Goal: Communication & Community: Answer question/provide support

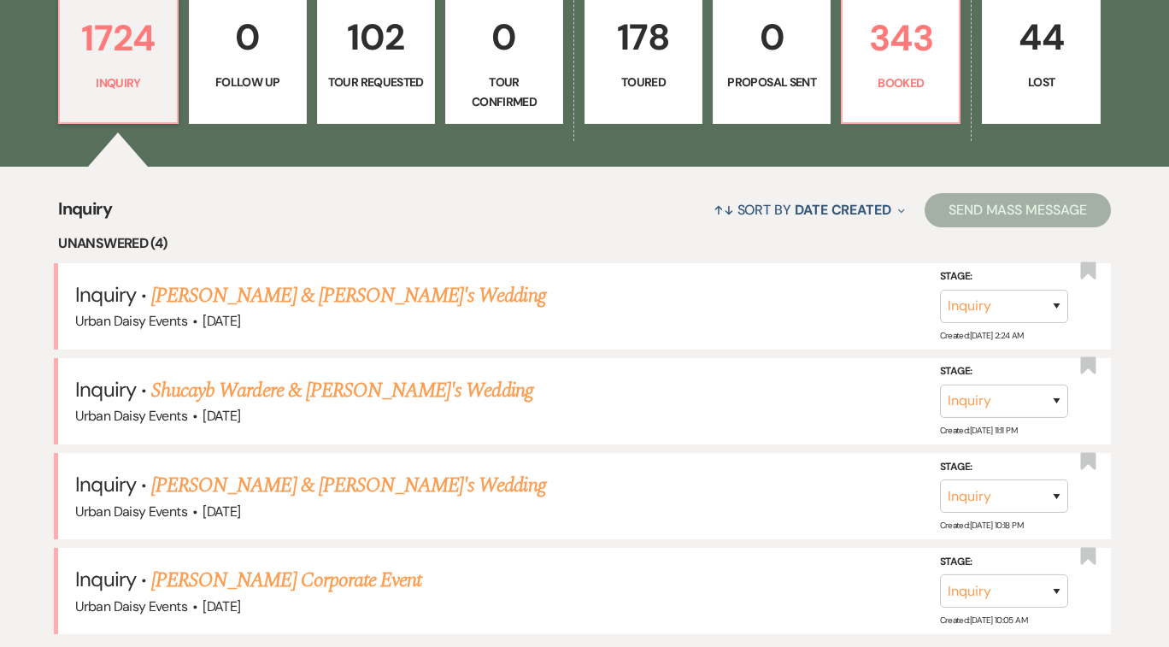
scroll to position [554, 0]
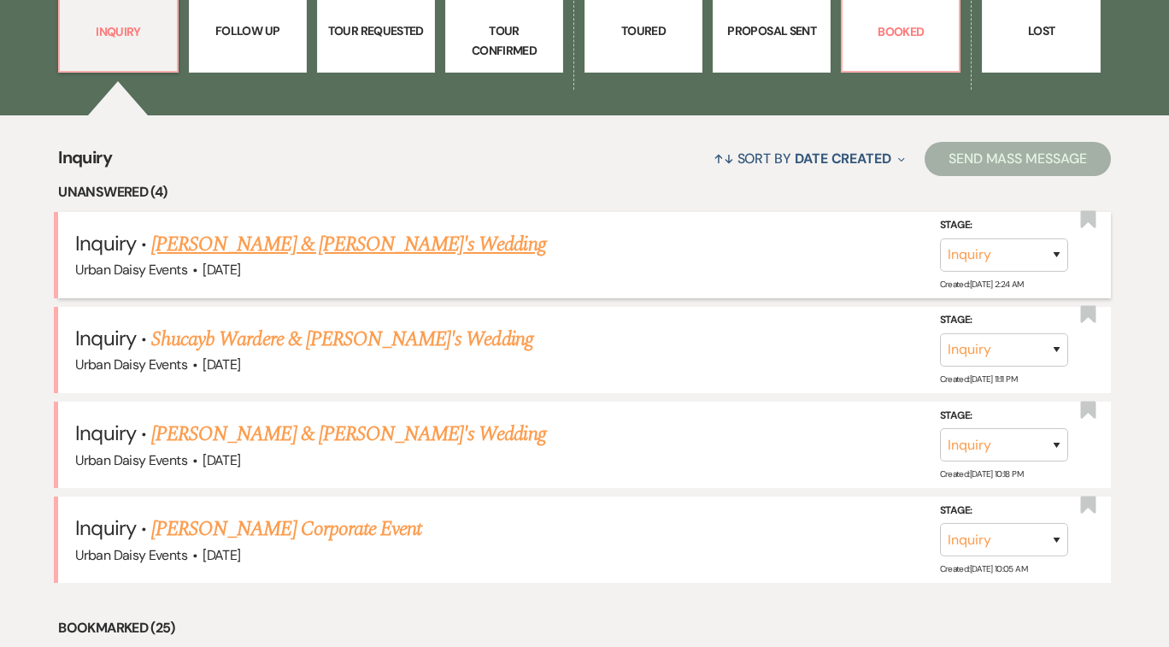
click at [283, 243] on link "[PERSON_NAME] & [PERSON_NAME]'s Wedding" at bounding box center [348, 244] width 395 height 31
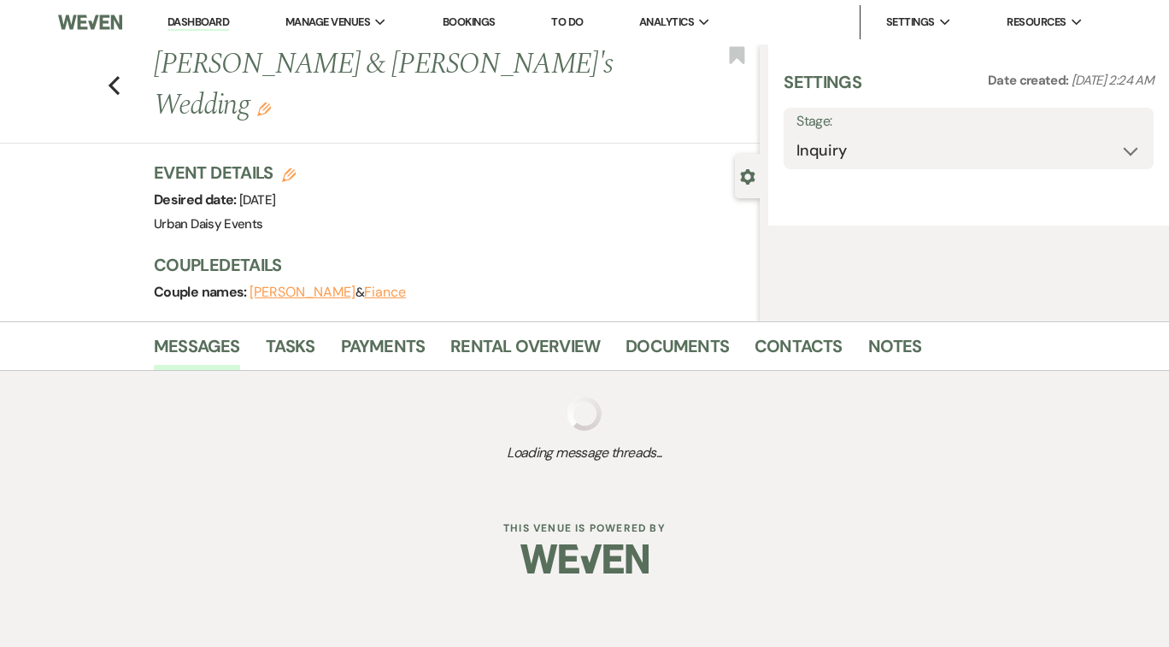
select select "5"
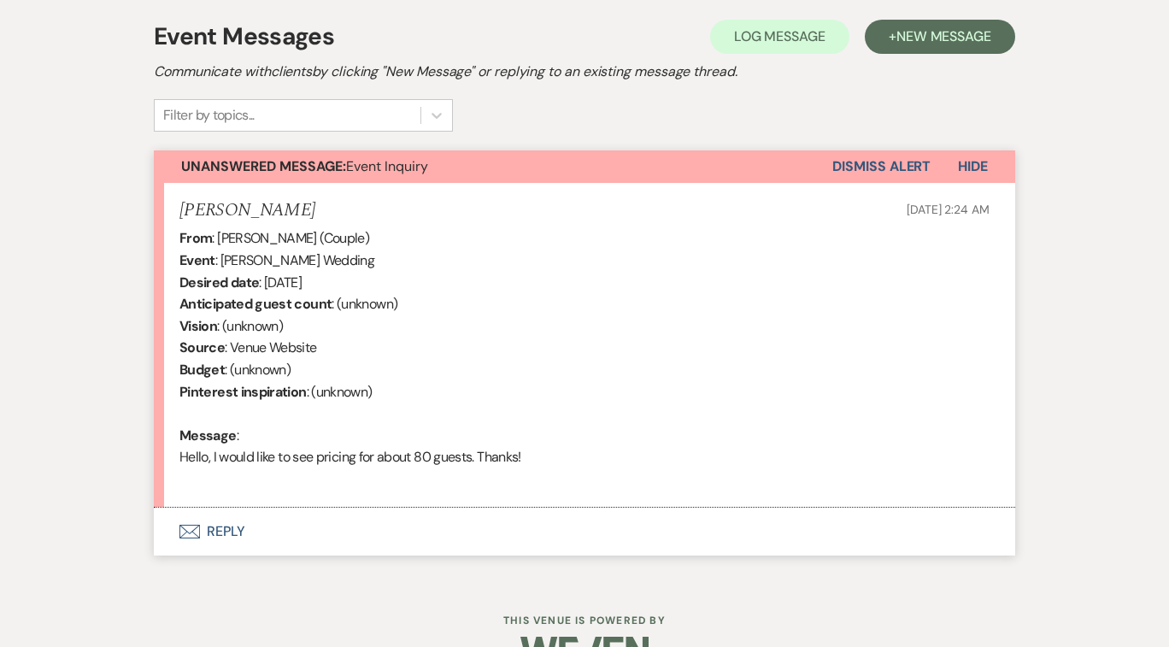
scroll to position [529, 0]
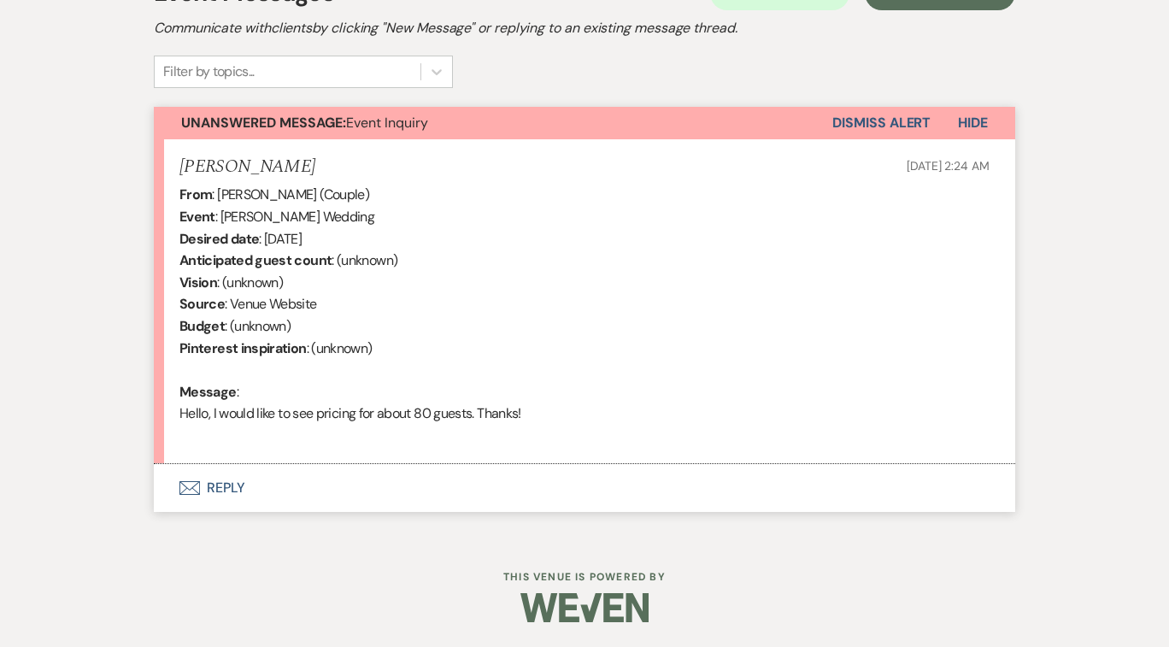
click at [222, 491] on button "Envelope Reply" at bounding box center [584, 488] width 861 height 48
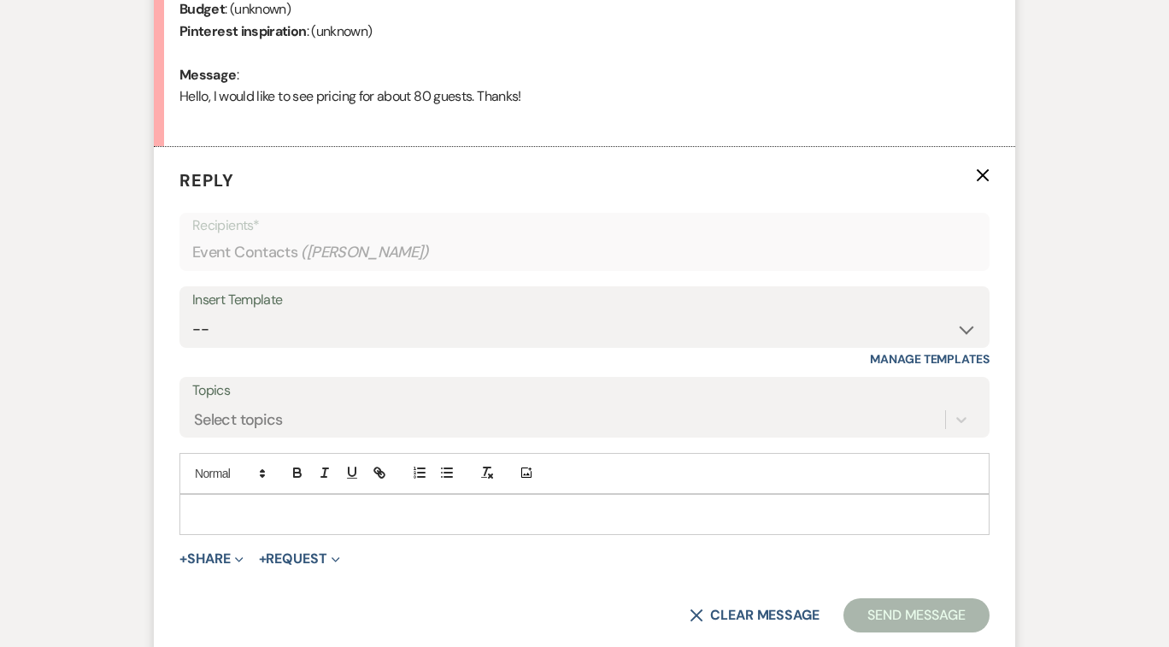
scroll to position [1006, 0]
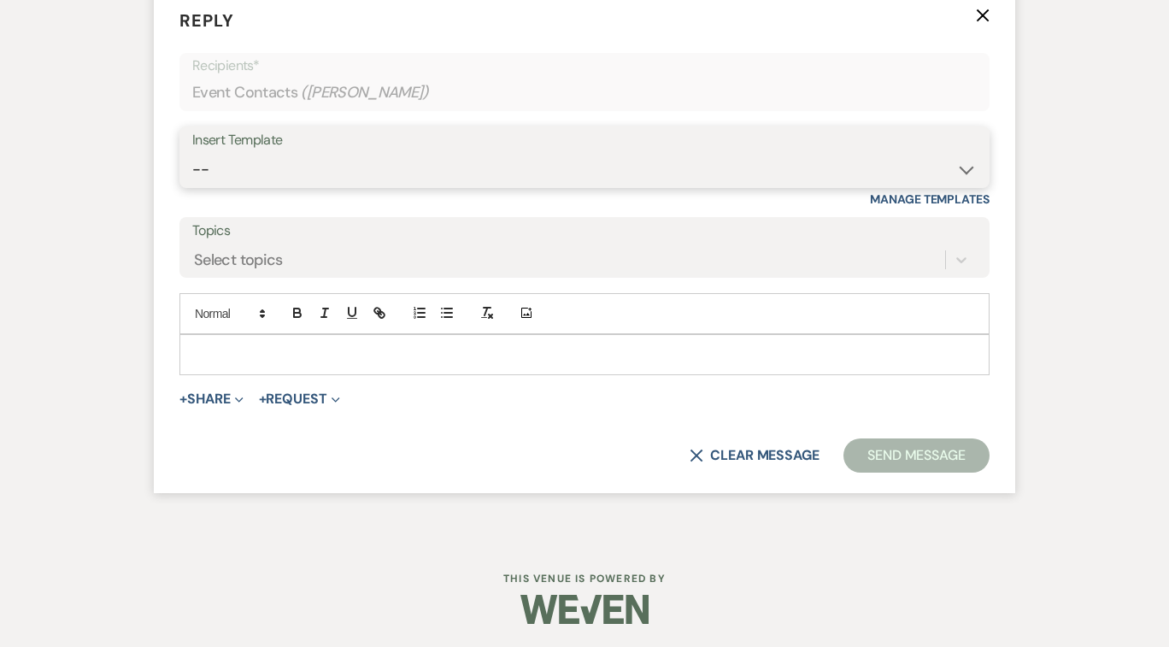
click at [962, 171] on select "-- Payment Past Due Rental Agreement and First Payment Urban Daisy Initial Resp…" at bounding box center [584, 169] width 784 height 33
select select "1243"
click at [192, 153] on select "-- Payment Past Due Rental Agreement and First Payment Urban Daisy Initial Resp…" at bounding box center [584, 169] width 784 height 33
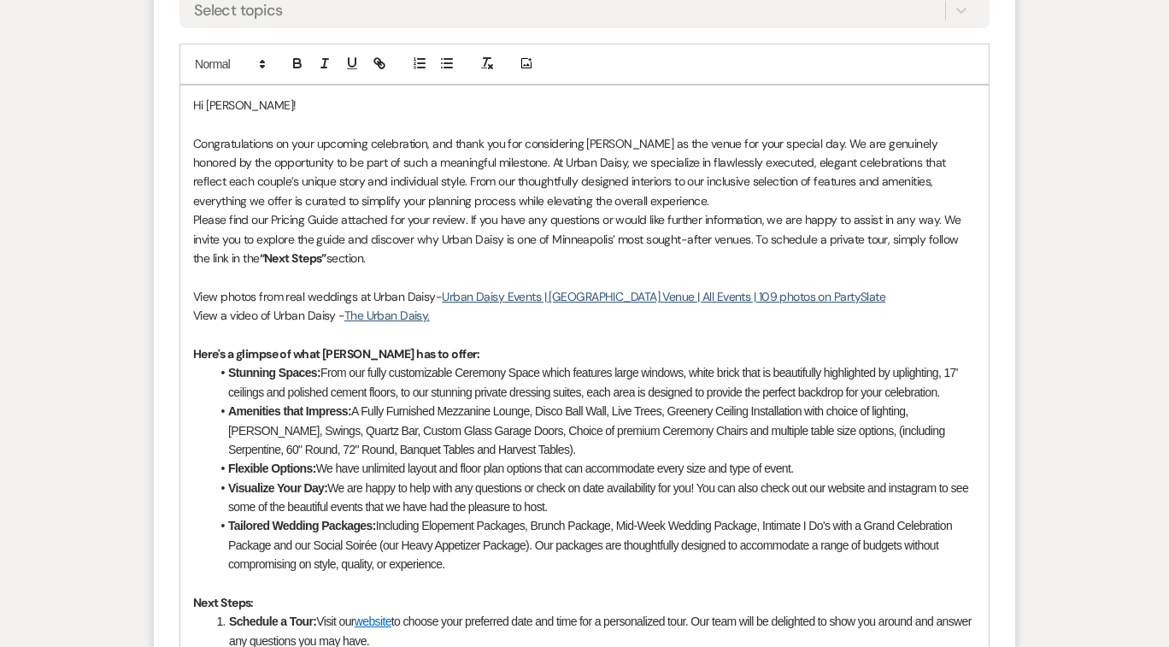
scroll to position [1186, 0]
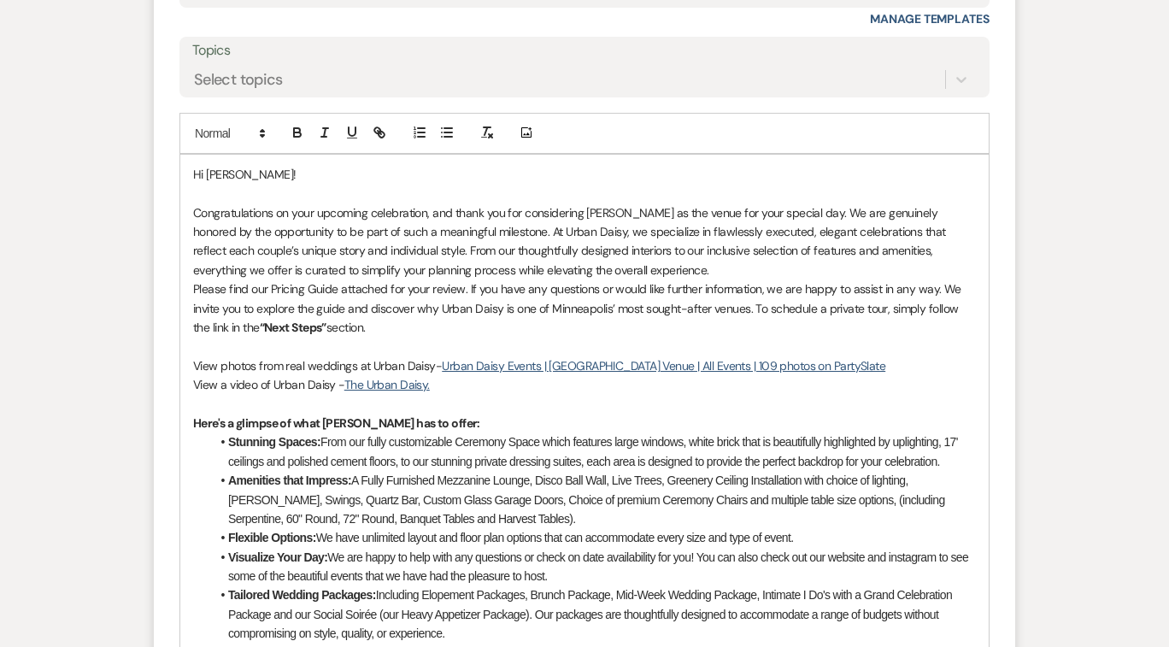
click at [419, 327] on p "Please find our Pricing Guide attached for your review. If you have any questio…" at bounding box center [584, 307] width 783 height 57
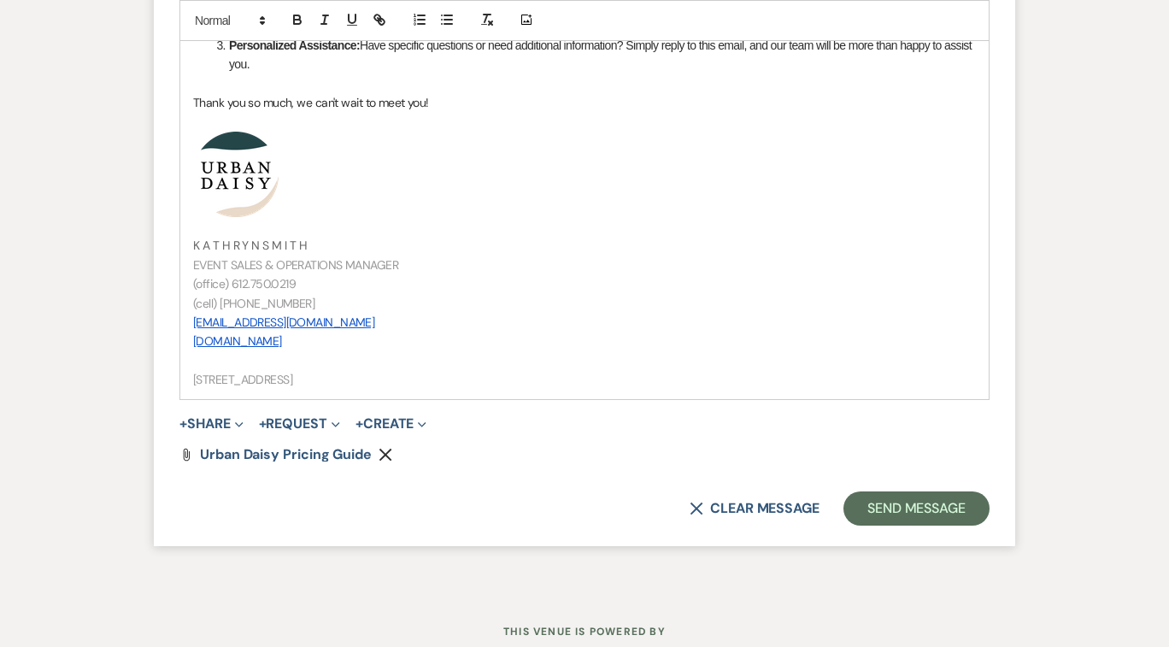
scroll to position [1961, 0]
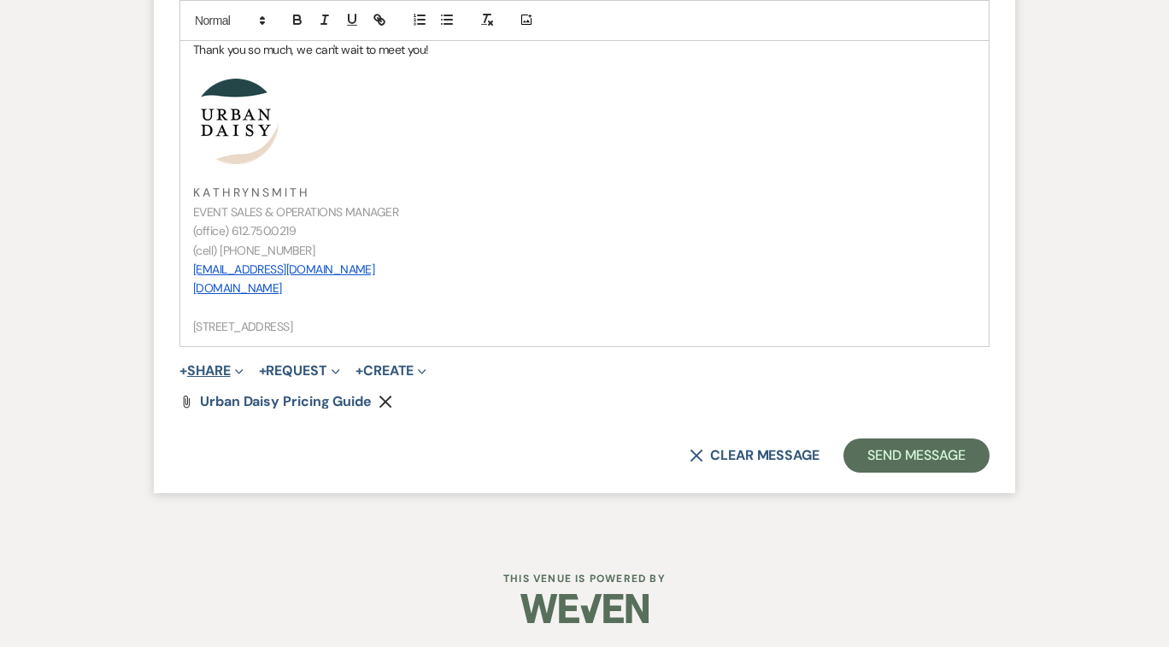
click at [242, 369] on icon "Expand" at bounding box center [239, 371] width 9 height 9
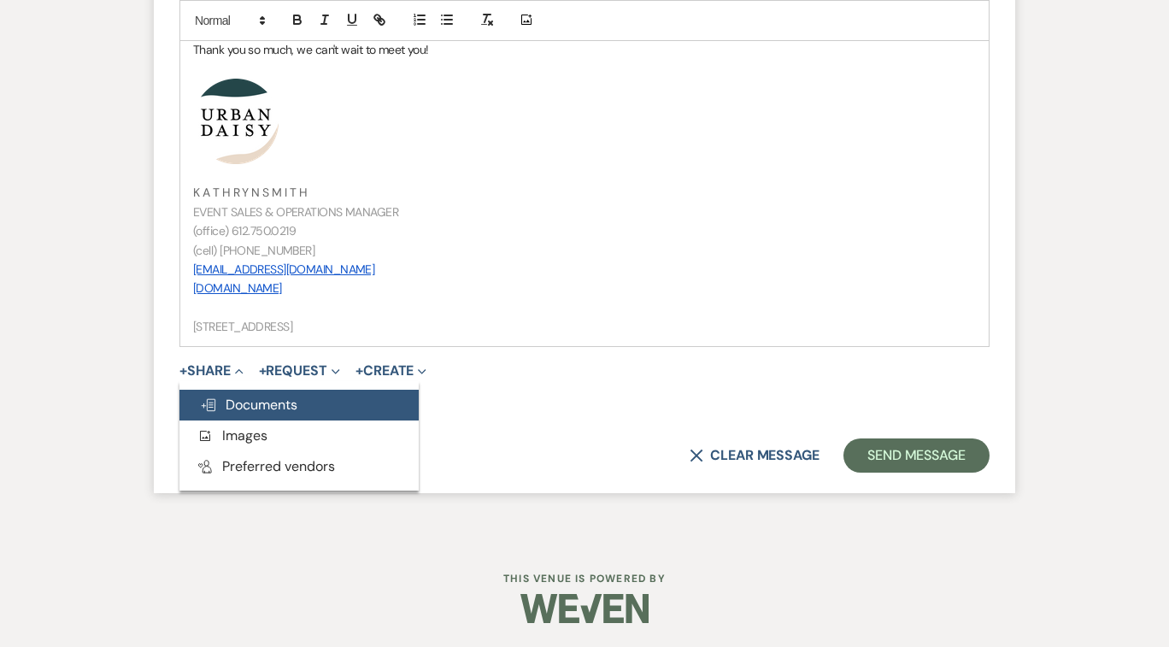
click at [244, 408] on span "Doc Upload Documents" at bounding box center [248, 405] width 97 height 18
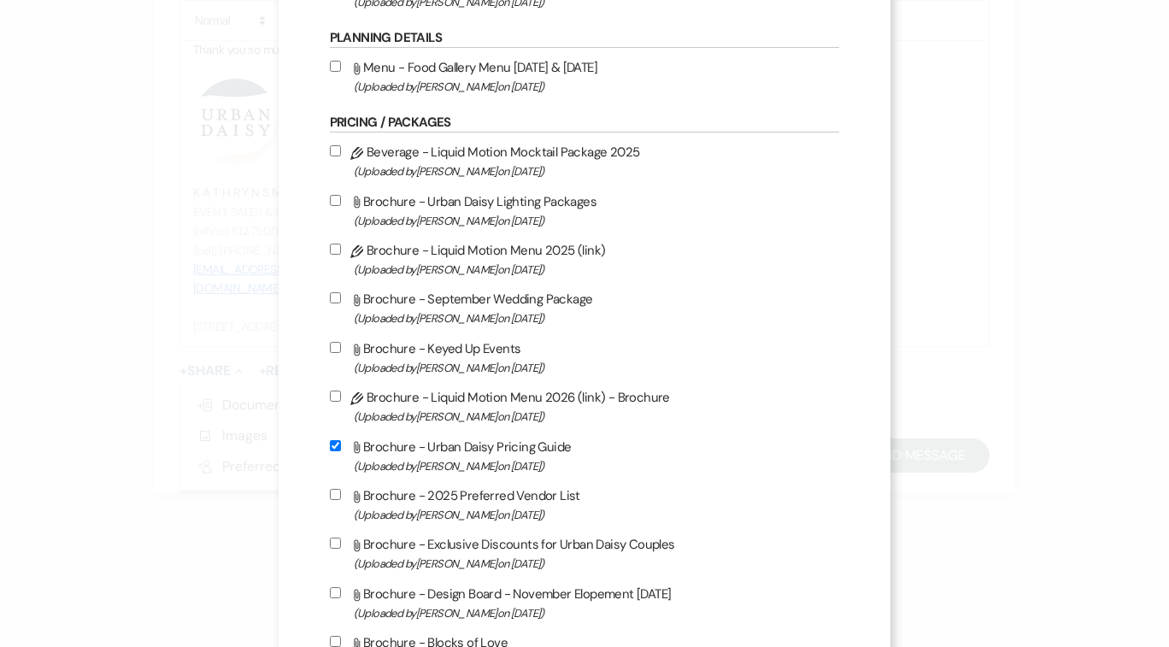
scroll to position [620, 0]
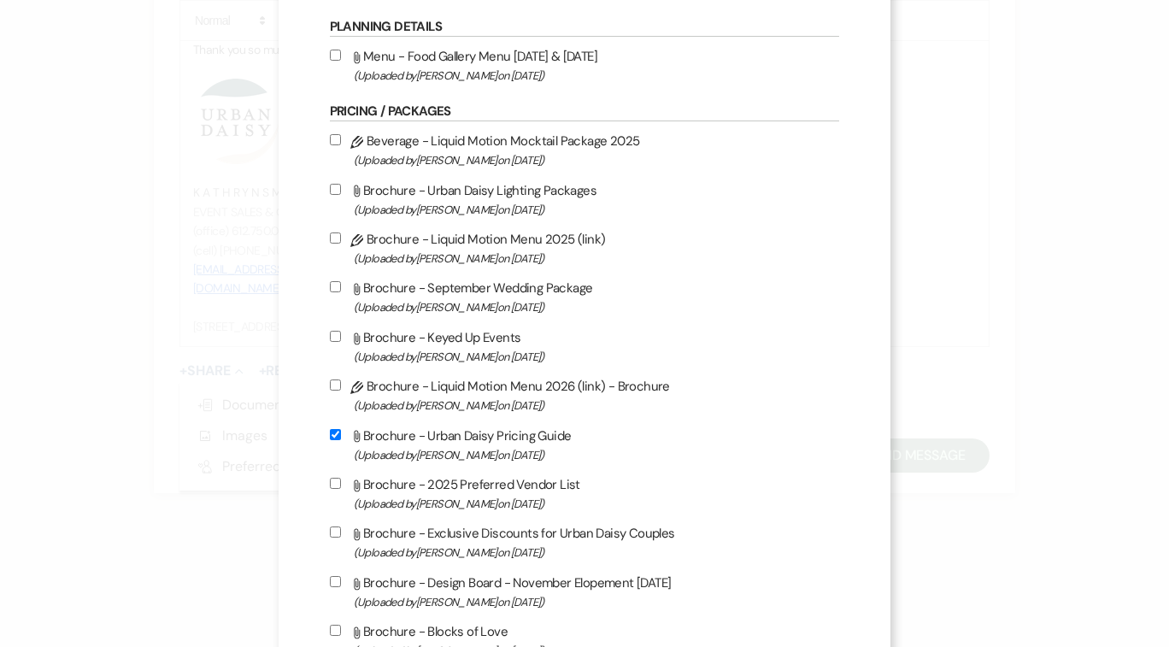
click at [339, 291] on input "Attach File Brochure - September Wedding Package (Uploaded by [PERSON_NAME] on …" at bounding box center [335, 286] width 11 height 11
checkbox input "true"
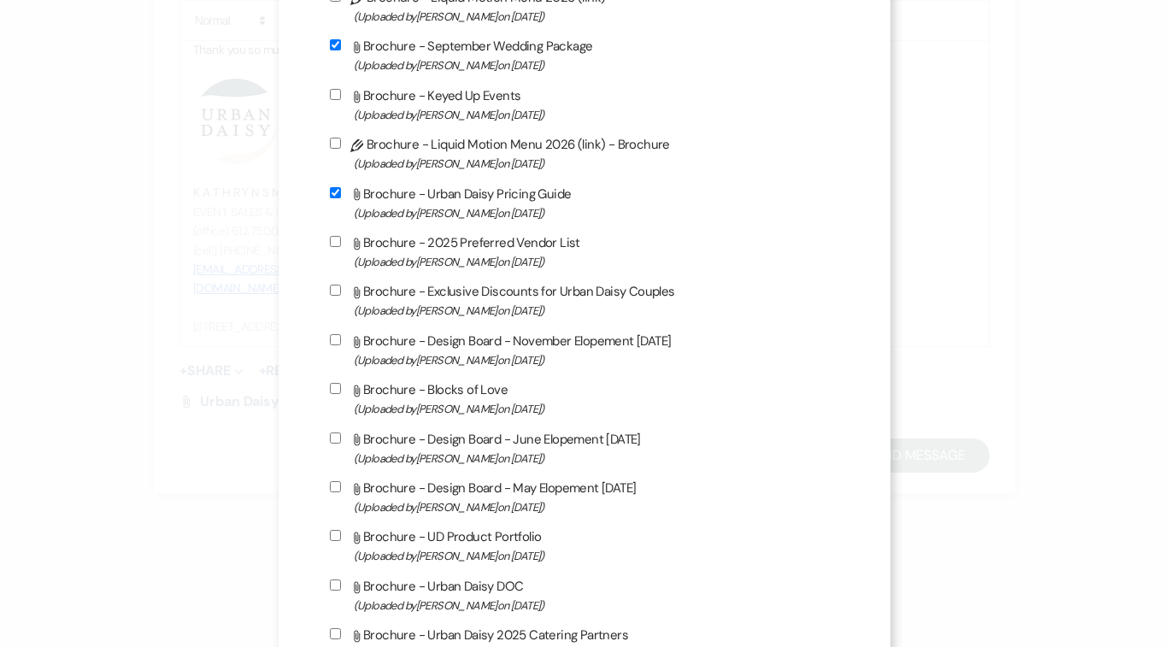
scroll to position [872, 0]
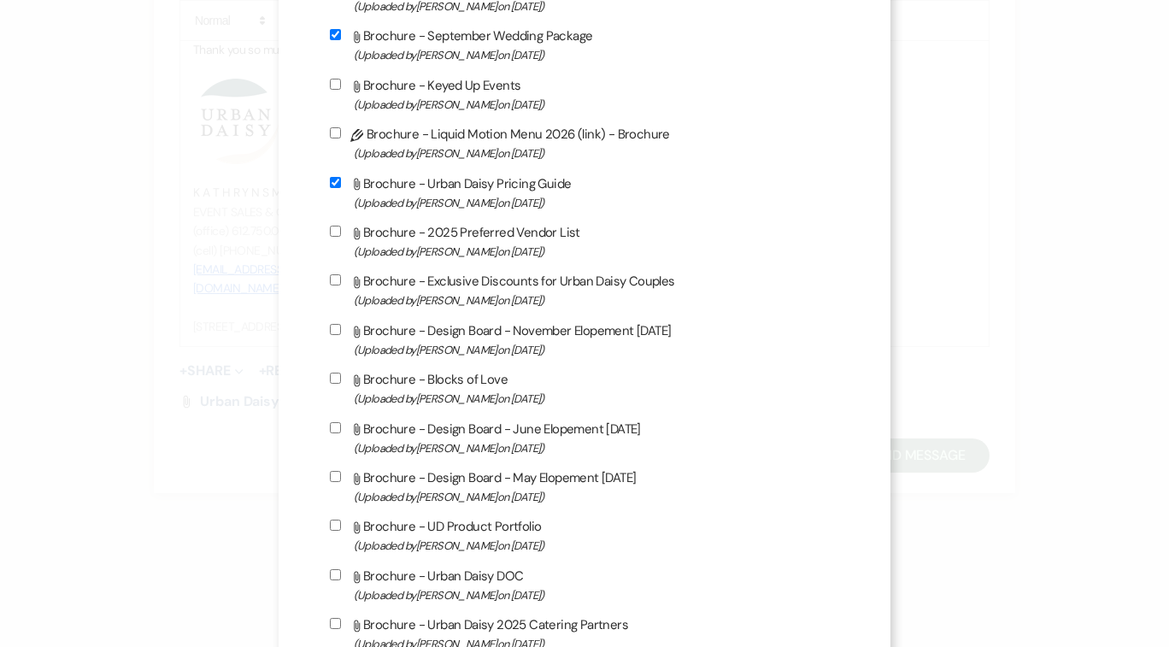
click at [339, 333] on input "Attach File Brochure - Design Board - November Elopement [DATE] (Uploaded by [P…" at bounding box center [335, 329] width 11 height 11
checkbox input "true"
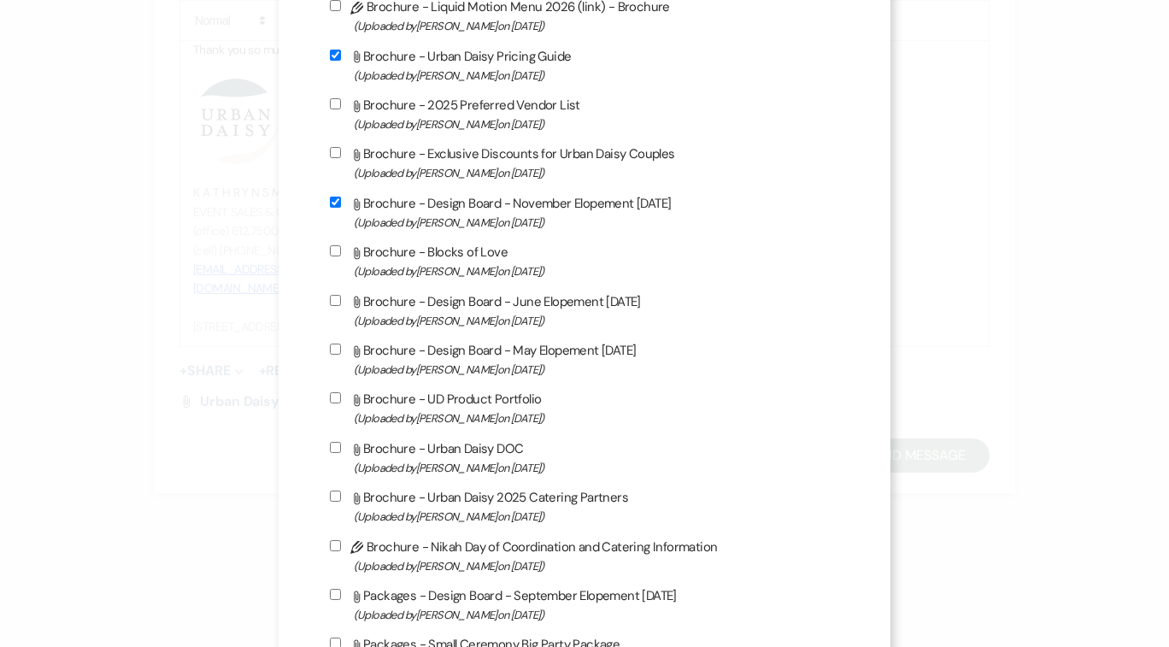
scroll to position [1002, 0]
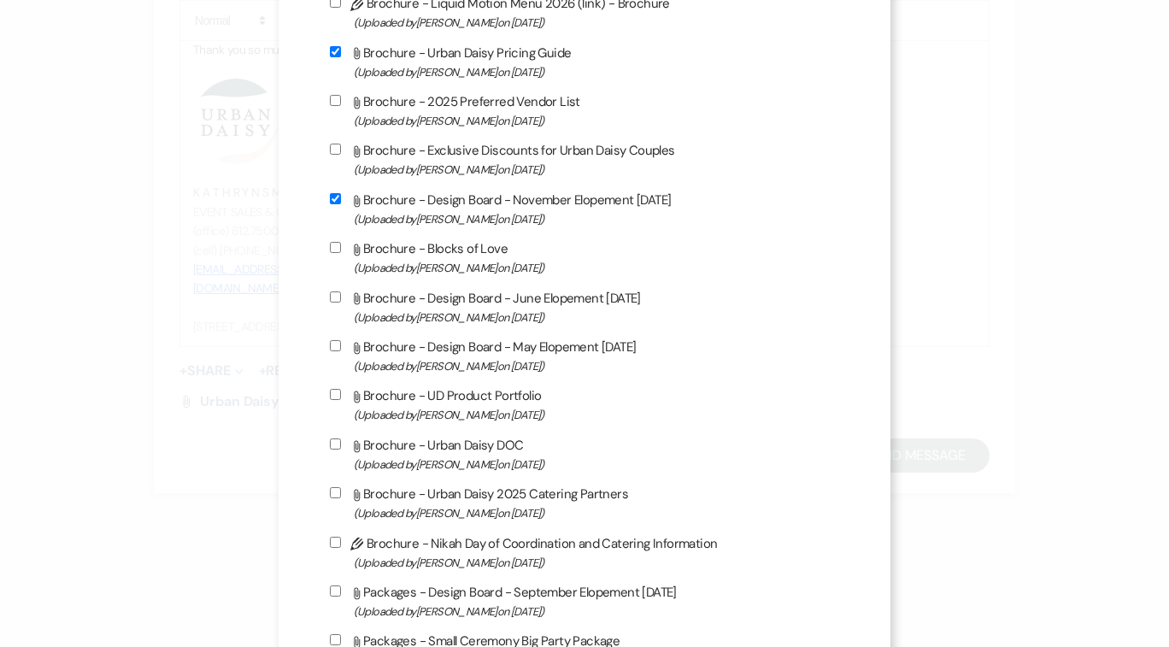
click at [340, 351] on input "Attach File Brochure - Design Board - May Elopement [DATE] (Uploaded by [PERSON…" at bounding box center [335, 345] width 11 height 11
checkbox input "true"
click at [339, 300] on input "Attach File Brochure - Design Board - June Elopement [DATE] (Uploaded by [PERSO…" at bounding box center [335, 296] width 11 height 11
checkbox input "true"
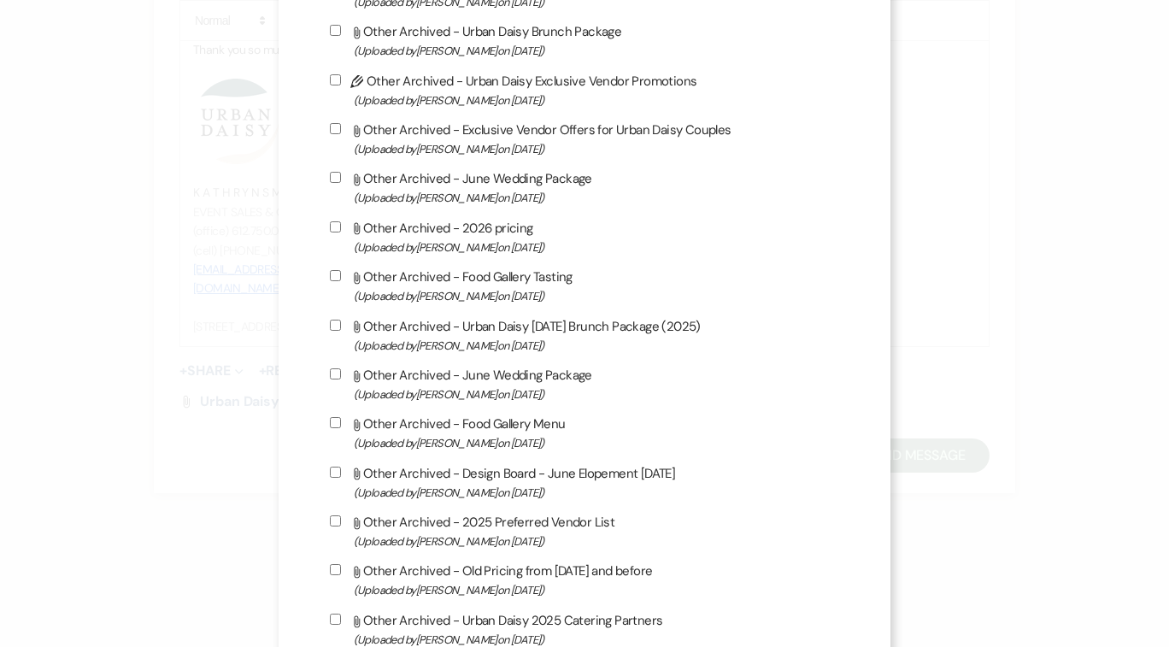
scroll to position [2838, 0]
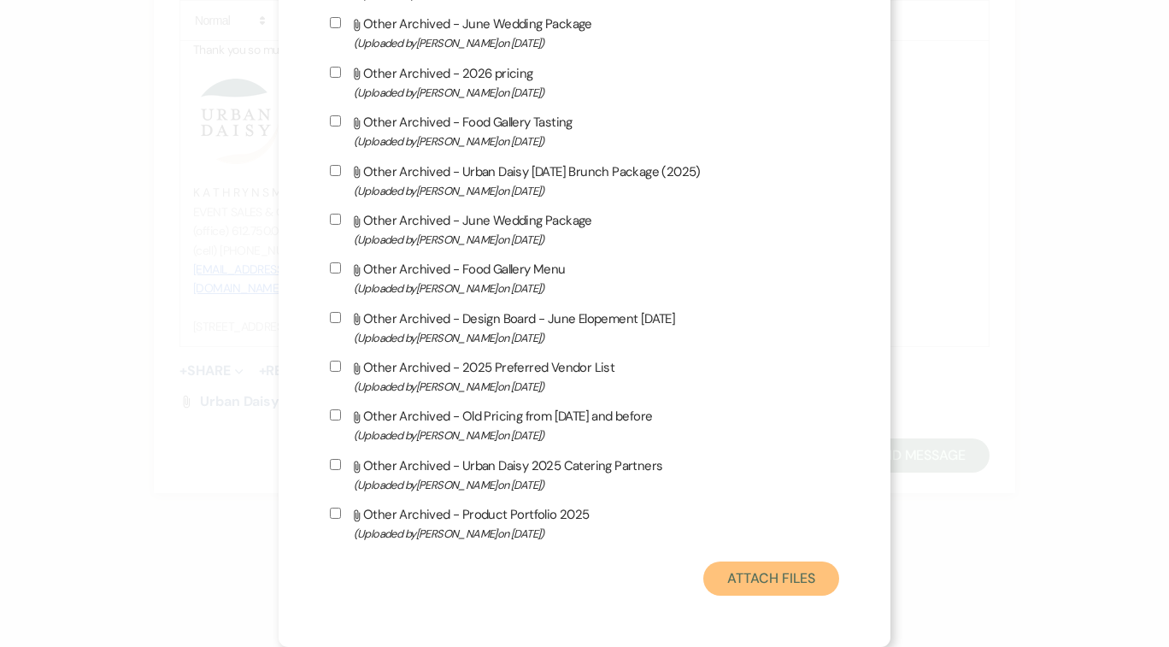
click at [775, 584] on button "Attach Files" at bounding box center [771, 578] width 136 height 34
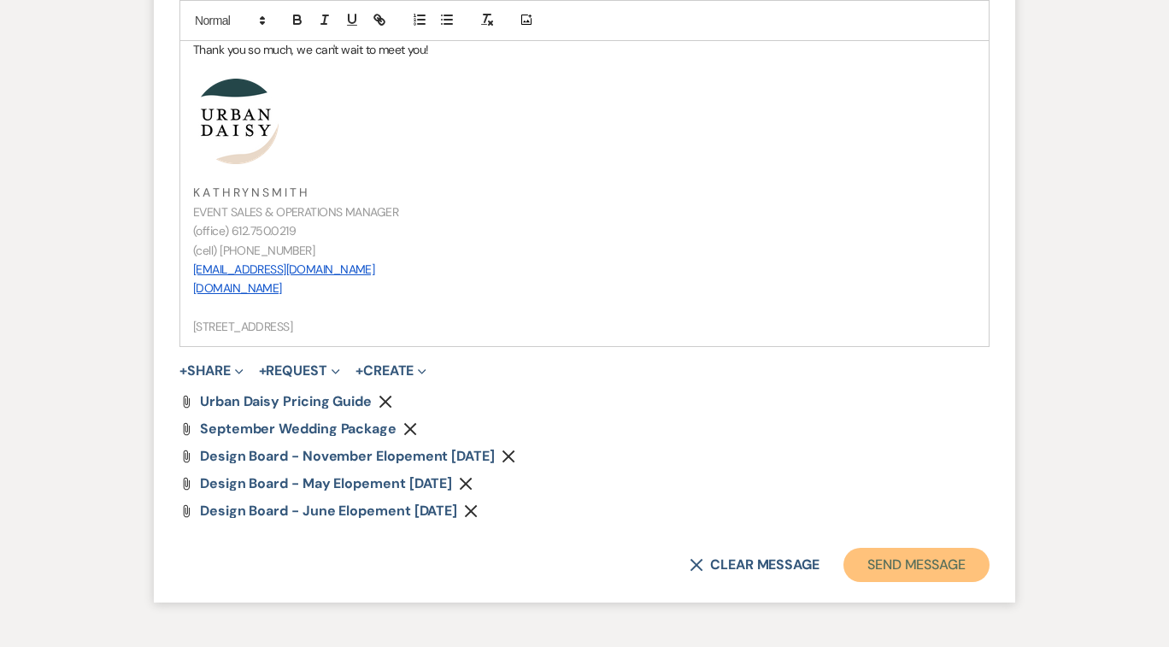
click at [891, 563] on button "Send Message" at bounding box center [916, 565] width 146 height 34
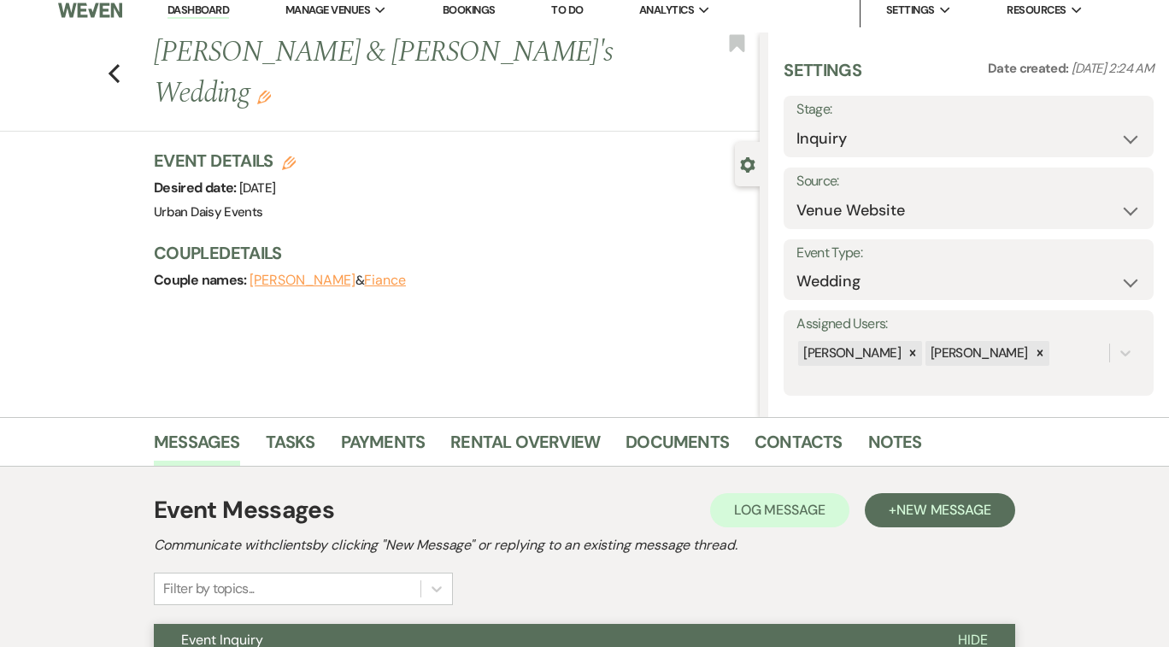
scroll to position [0, 0]
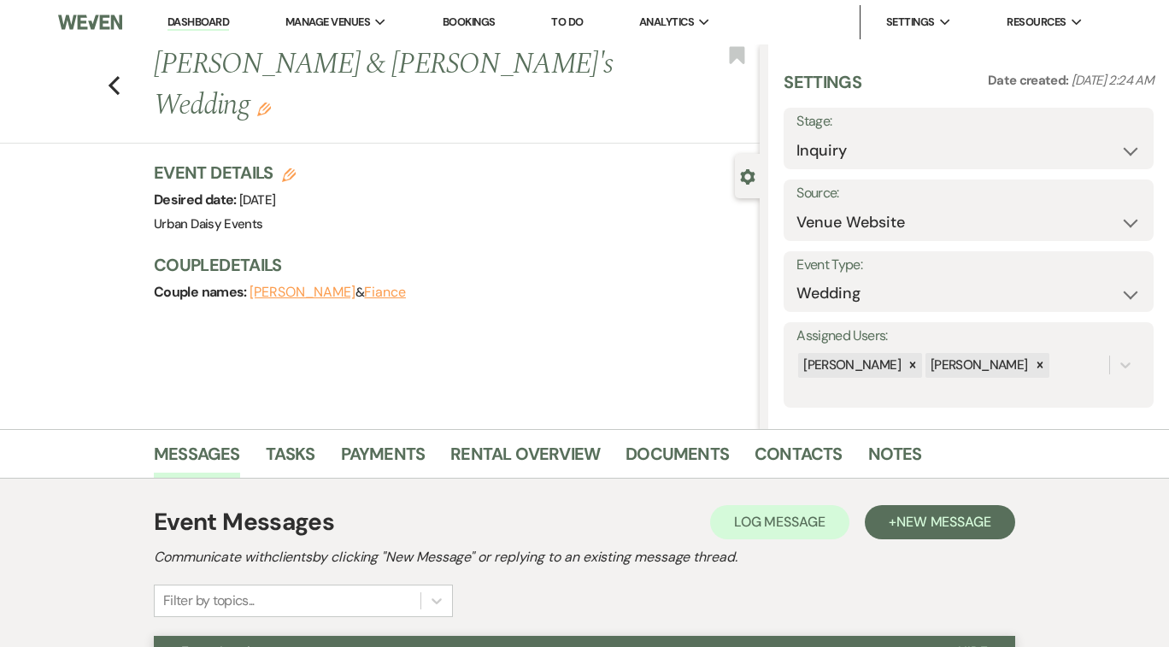
click at [202, 19] on link "Dashboard" at bounding box center [198, 23] width 62 height 16
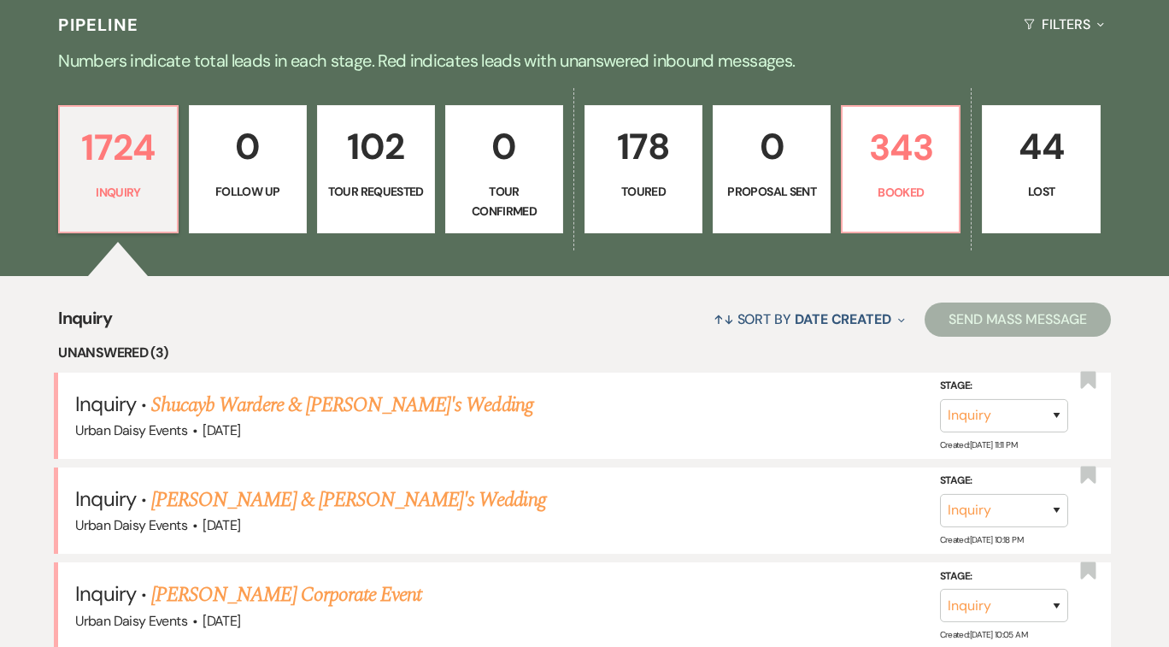
scroll to position [715, 0]
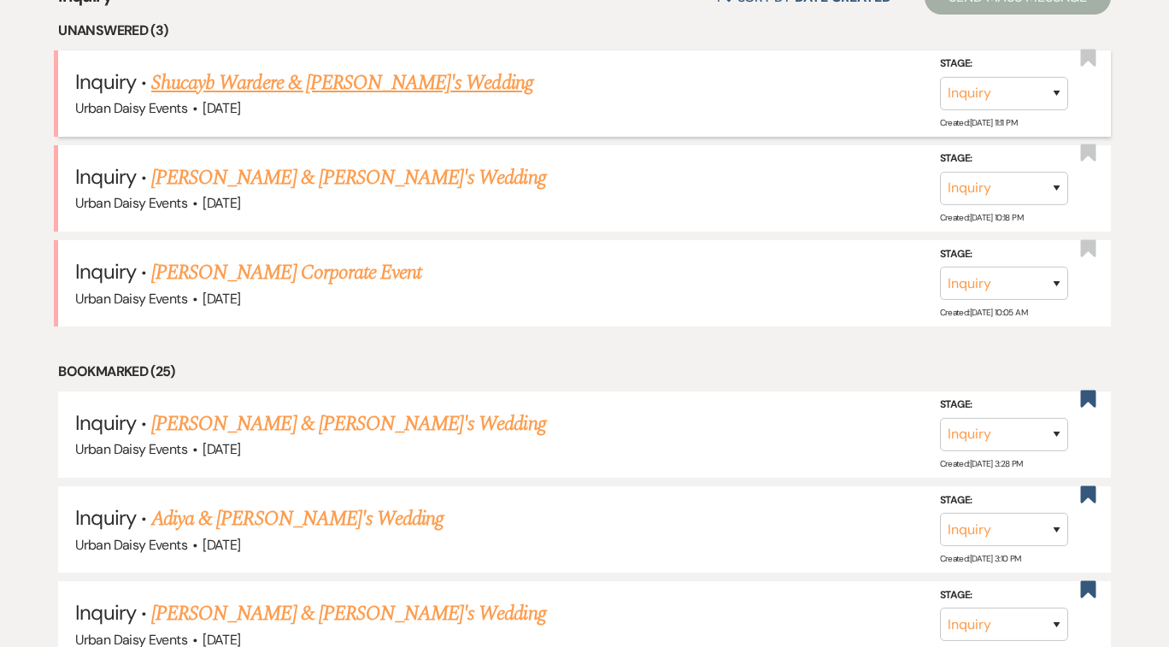
click at [273, 76] on link "Shucayb Wardere & [PERSON_NAME]'s Wedding" at bounding box center [342, 83] width 382 height 31
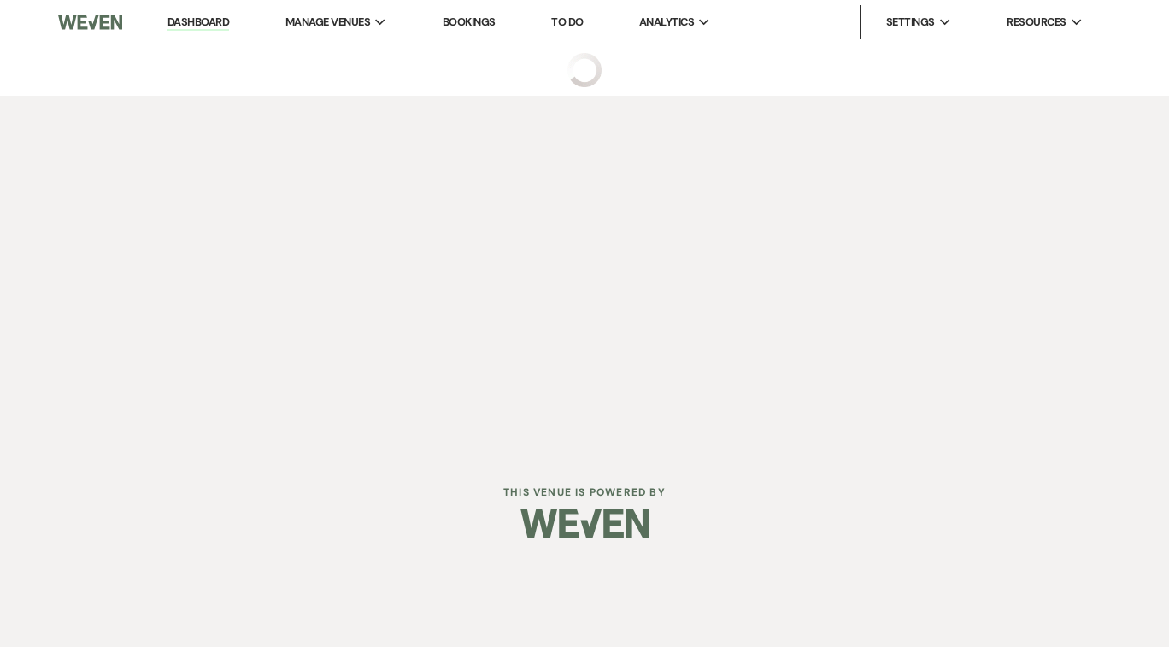
select select "5"
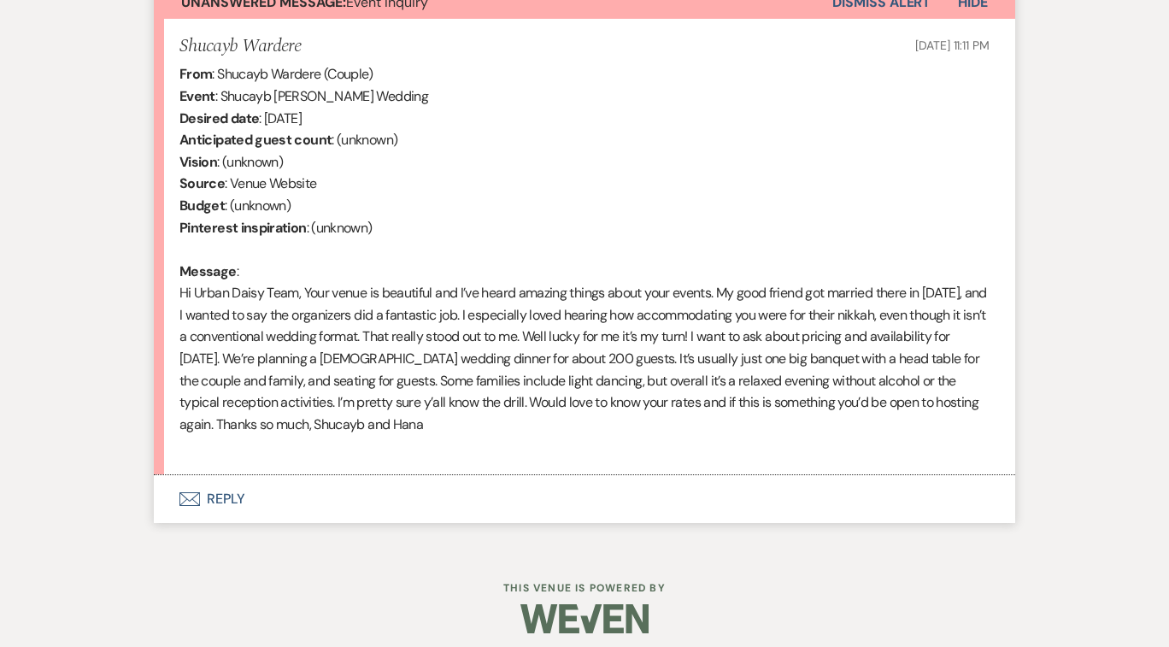
scroll to position [660, 0]
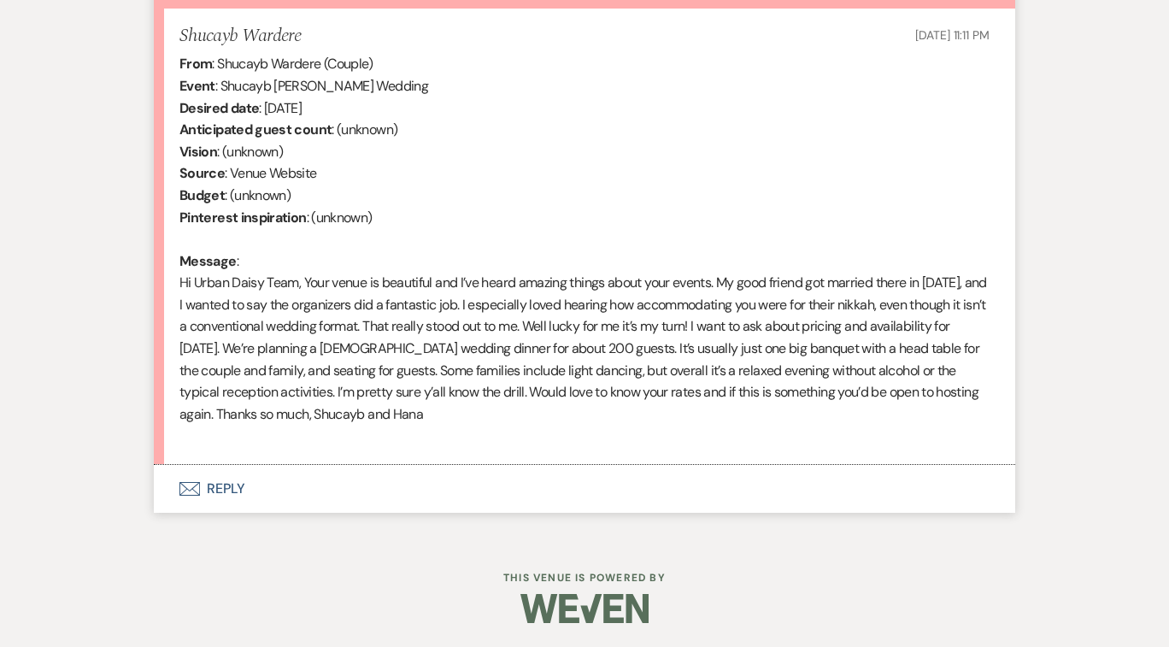
click at [223, 487] on button "Envelope Reply" at bounding box center [584, 489] width 861 height 48
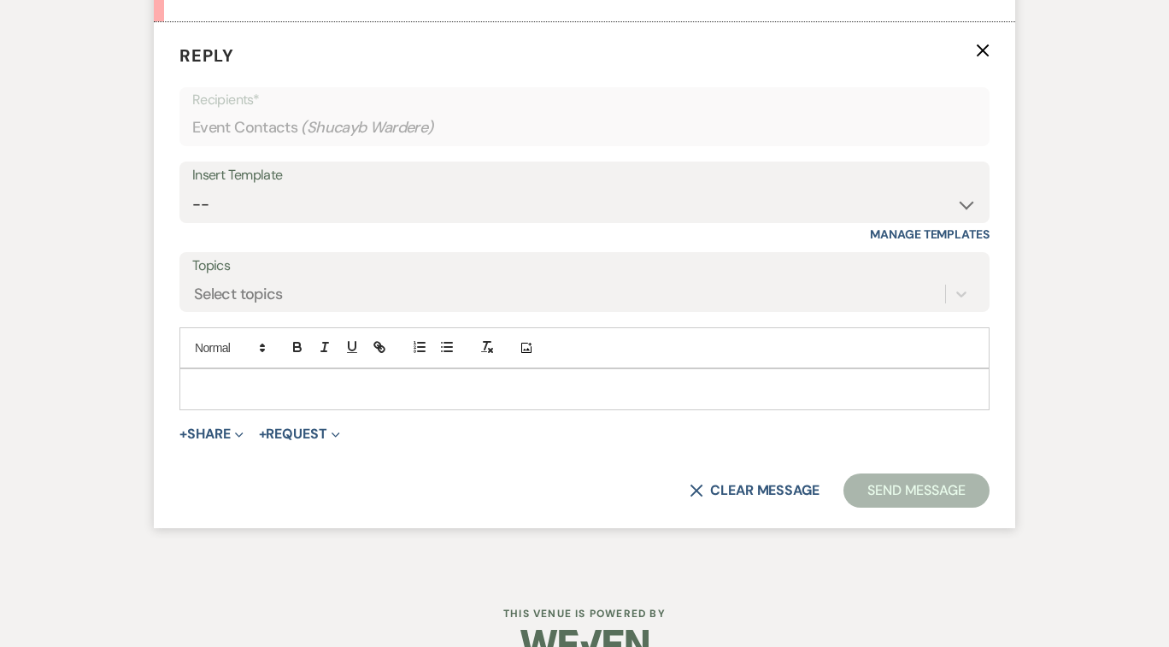
scroll to position [1137, 0]
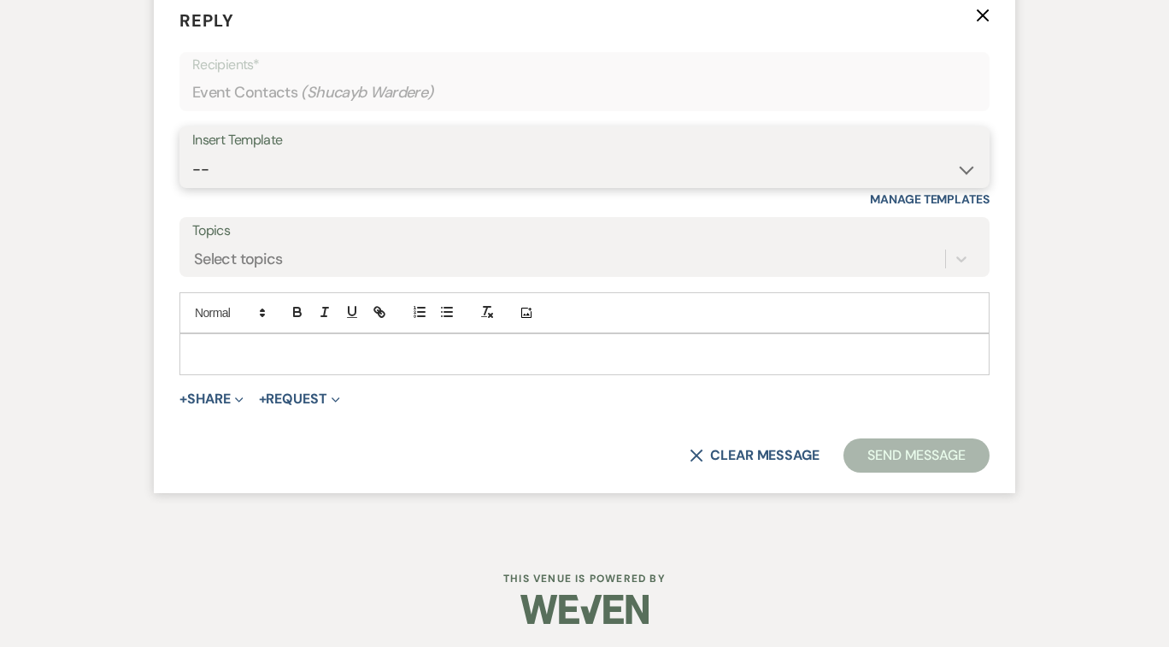
click at [966, 167] on select "-- Payment Past Due Rental Agreement and First Payment Urban Daisy Initial Resp…" at bounding box center [584, 169] width 784 height 33
select select "1243"
click at [192, 153] on select "-- Payment Past Due Rental Agreement and First Payment Urban Daisy Initial Resp…" at bounding box center [584, 169] width 784 height 33
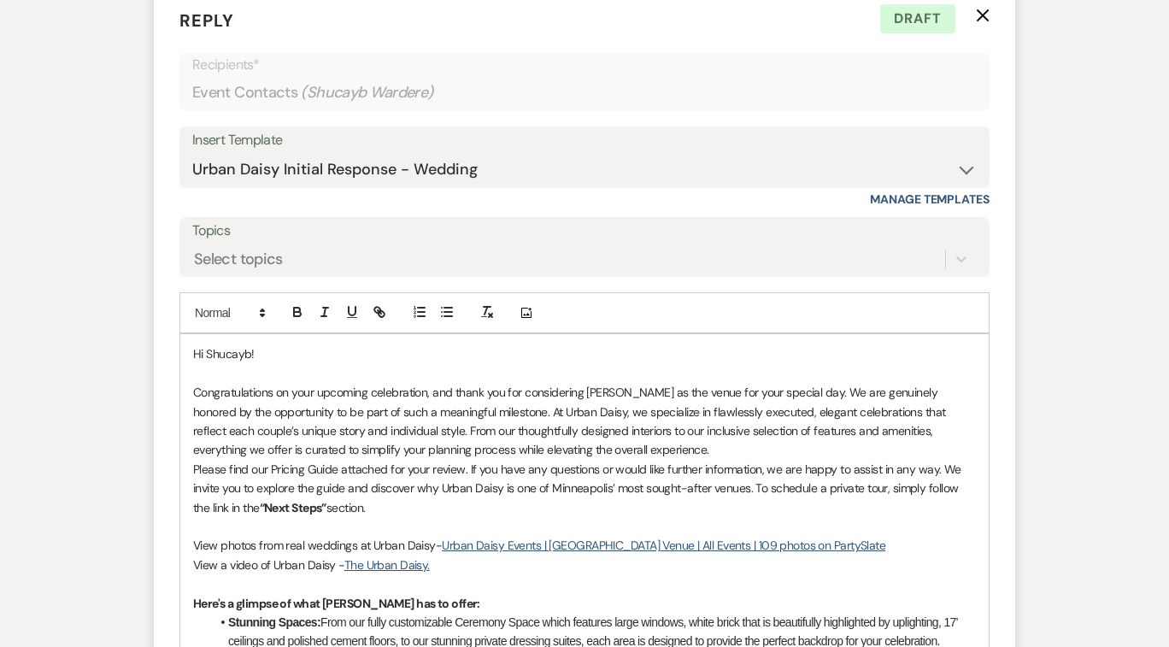
click at [842, 391] on p "Congratulations on your upcoming celebration, and thank you for considering [PE…" at bounding box center [584, 421] width 783 height 77
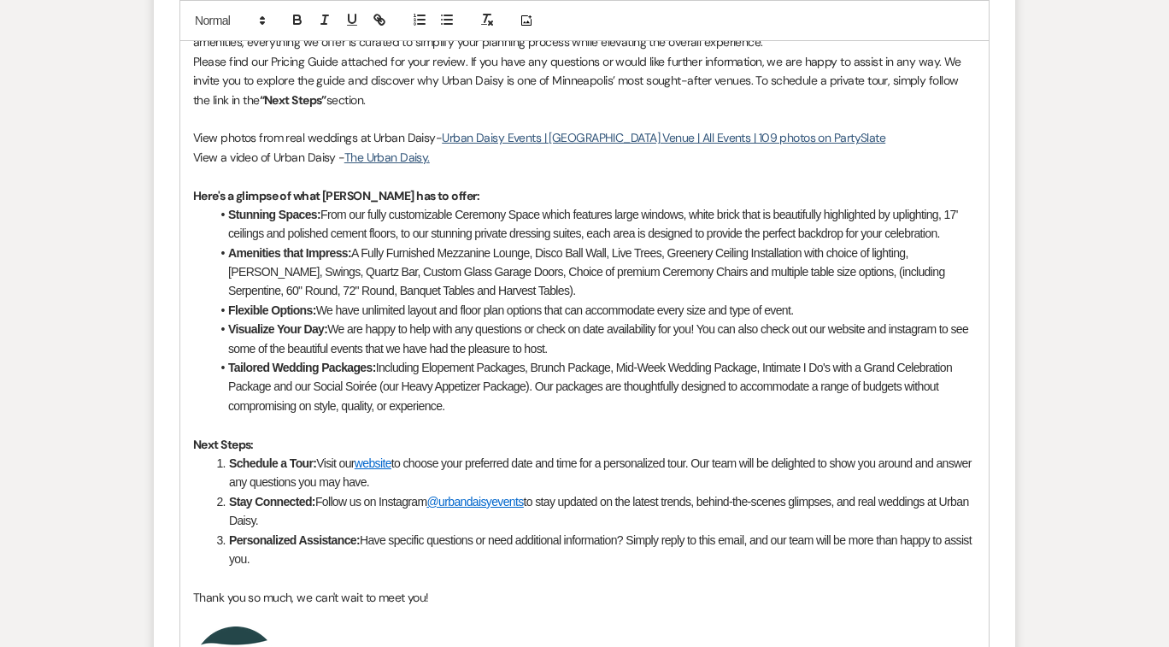
scroll to position [1569, 0]
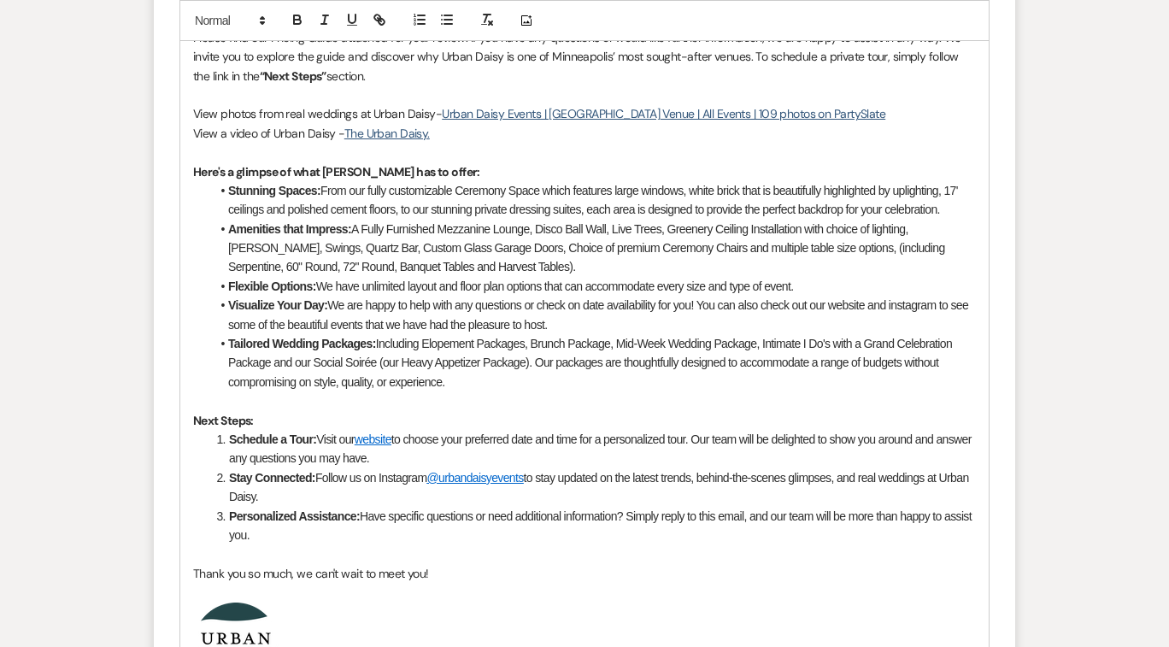
click at [403, 574] on p "Thank you so much, we can't wait to meet you!" at bounding box center [584, 573] width 783 height 19
click at [417, 573] on p "Thank you so much, we can't wait to see you!" at bounding box center [584, 573] width 783 height 19
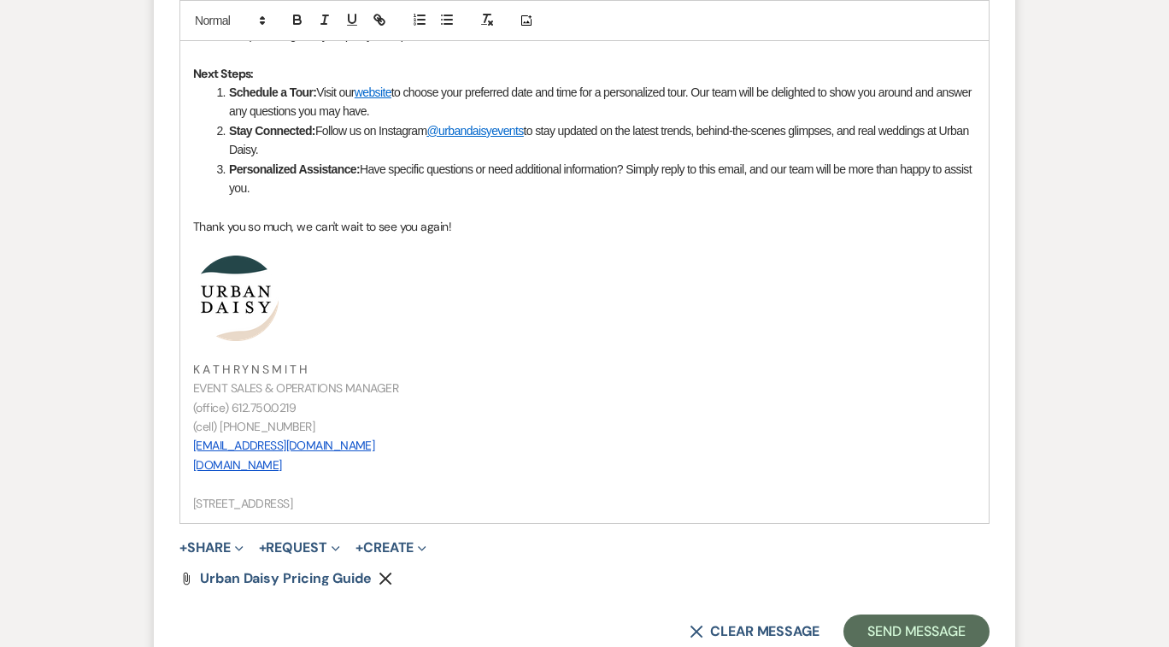
scroll to position [1938, 0]
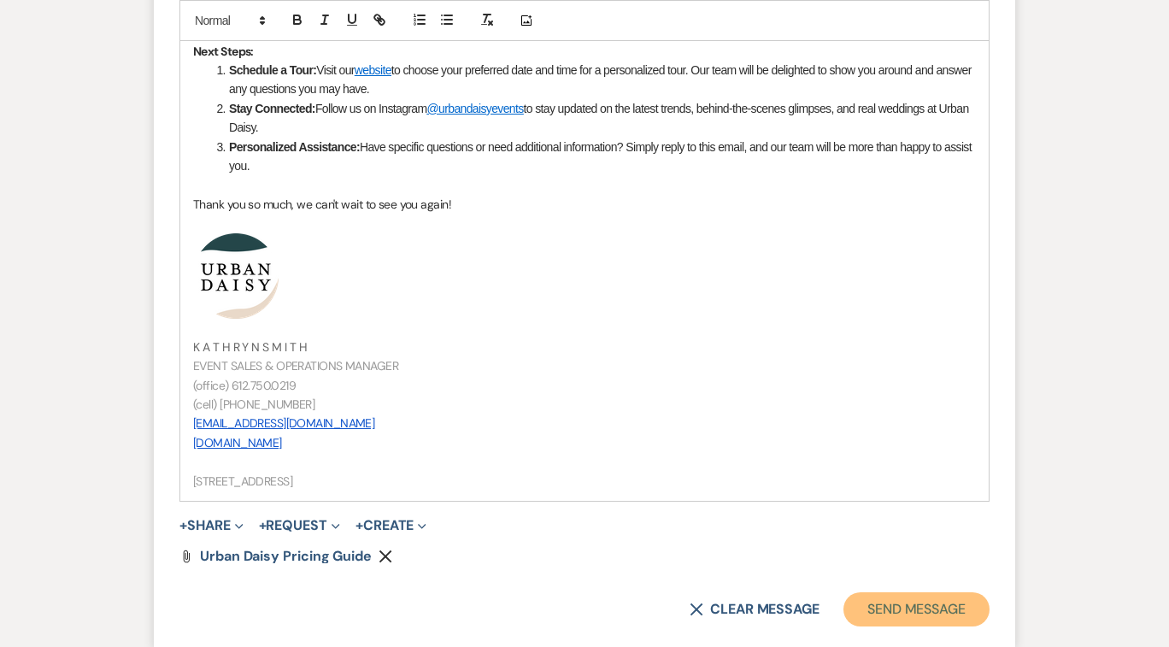
click at [883, 602] on button "Send Message" at bounding box center [916, 609] width 146 height 34
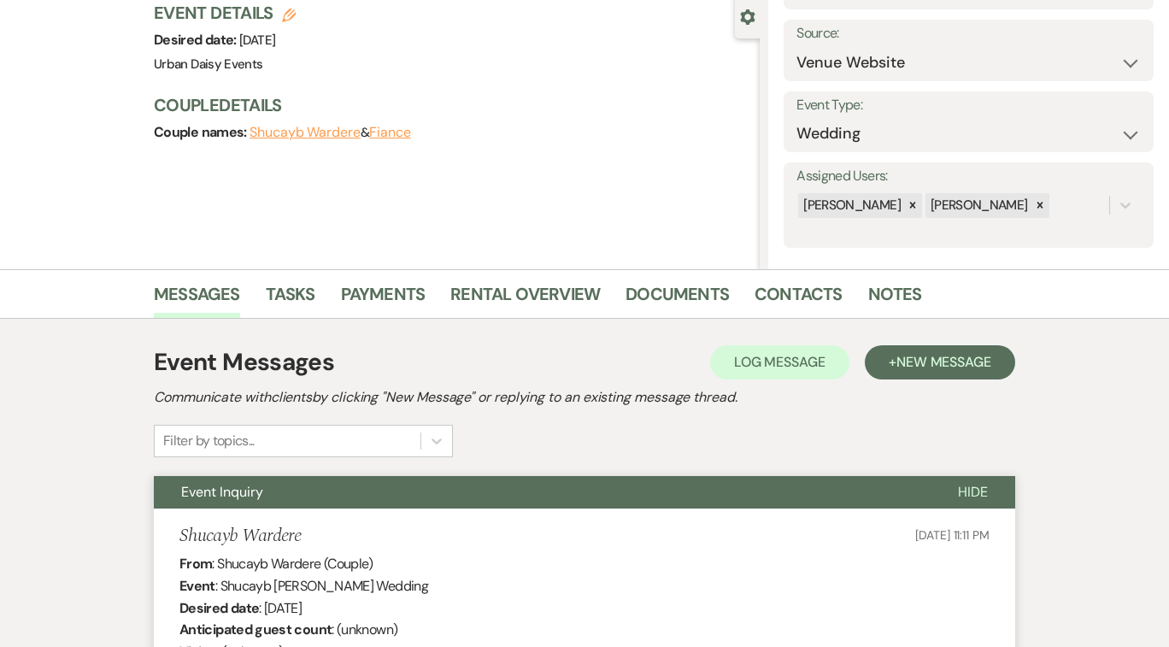
scroll to position [0, 0]
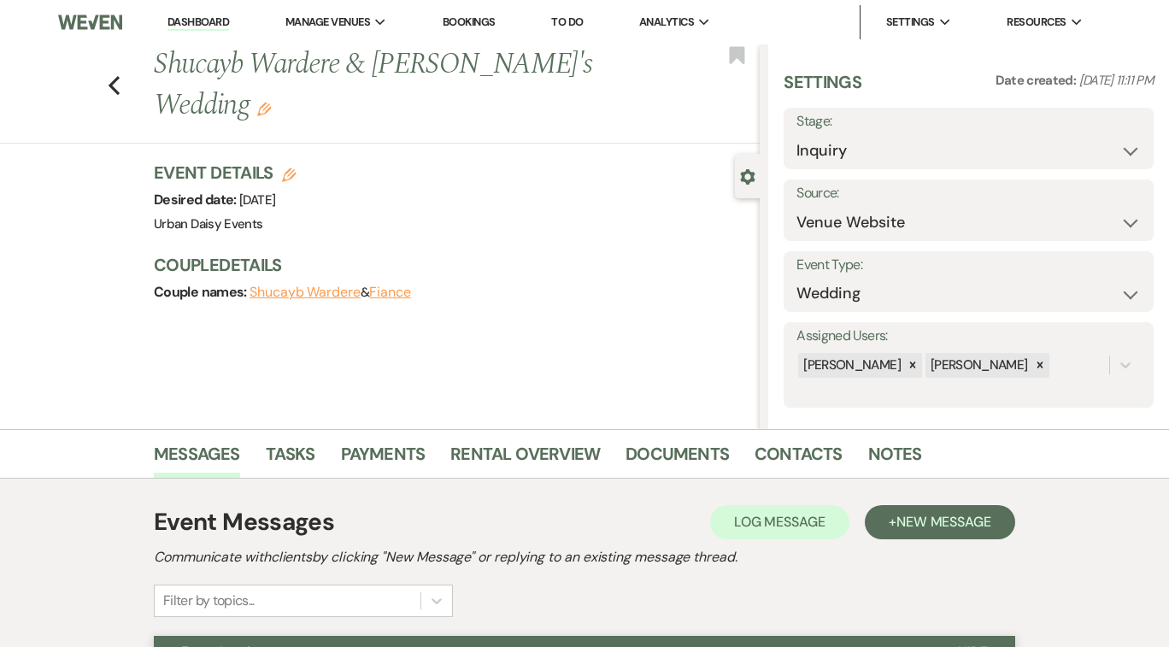
click at [212, 16] on link "Dashboard" at bounding box center [198, 23] width 62 height 16
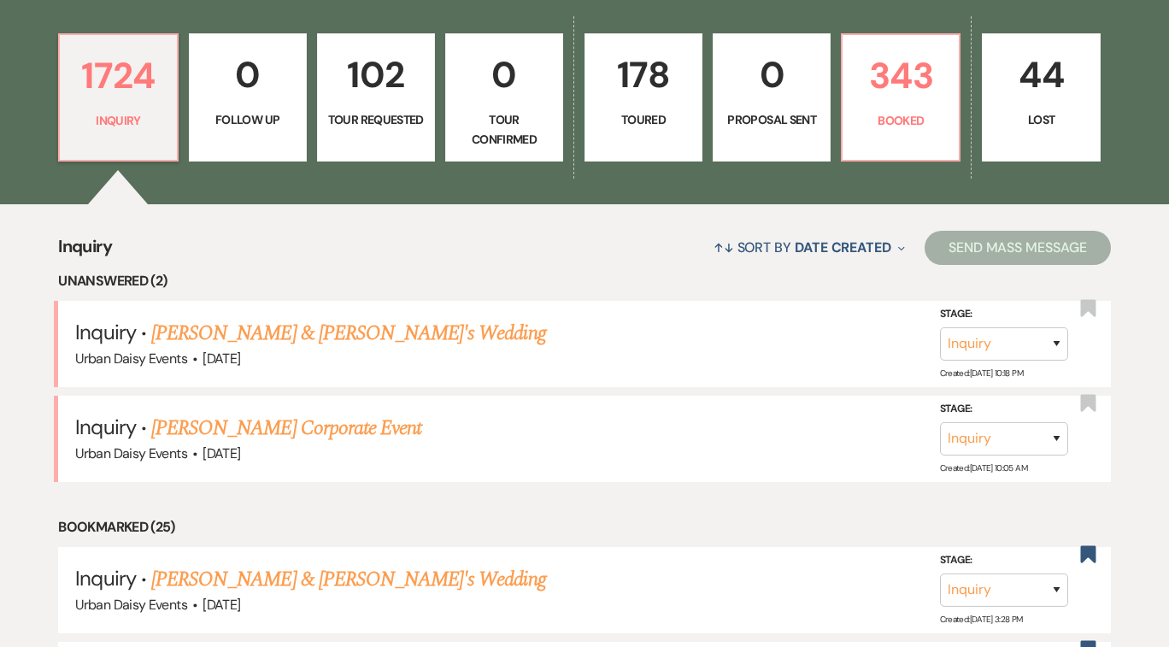
scroll to position [548, 0]
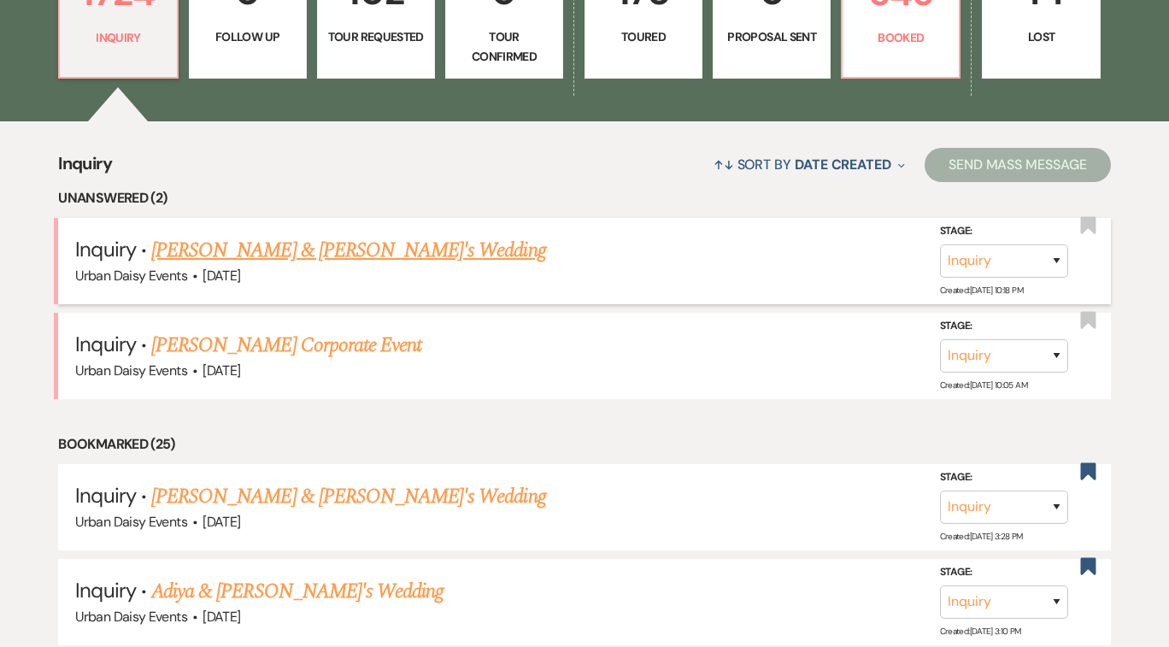
click at [310, 247] on link "[PERSON_NAME] & [PERSON_NAME]'s Wedding" at bounding box center [348, 250] width 395 height 31
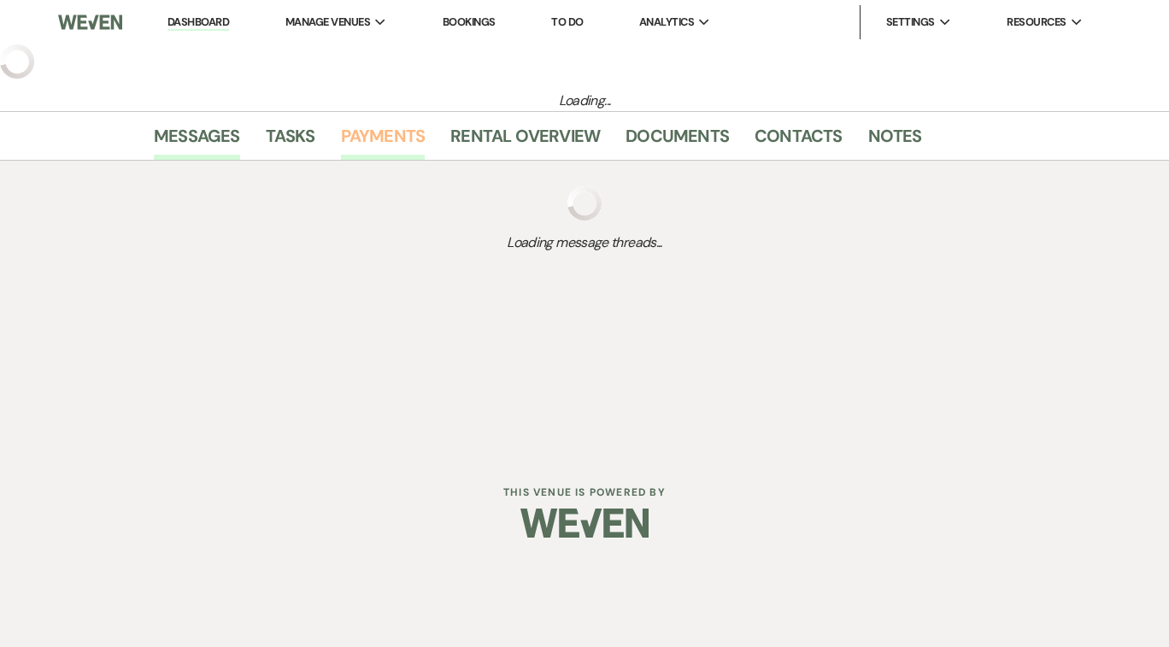
select select "5"
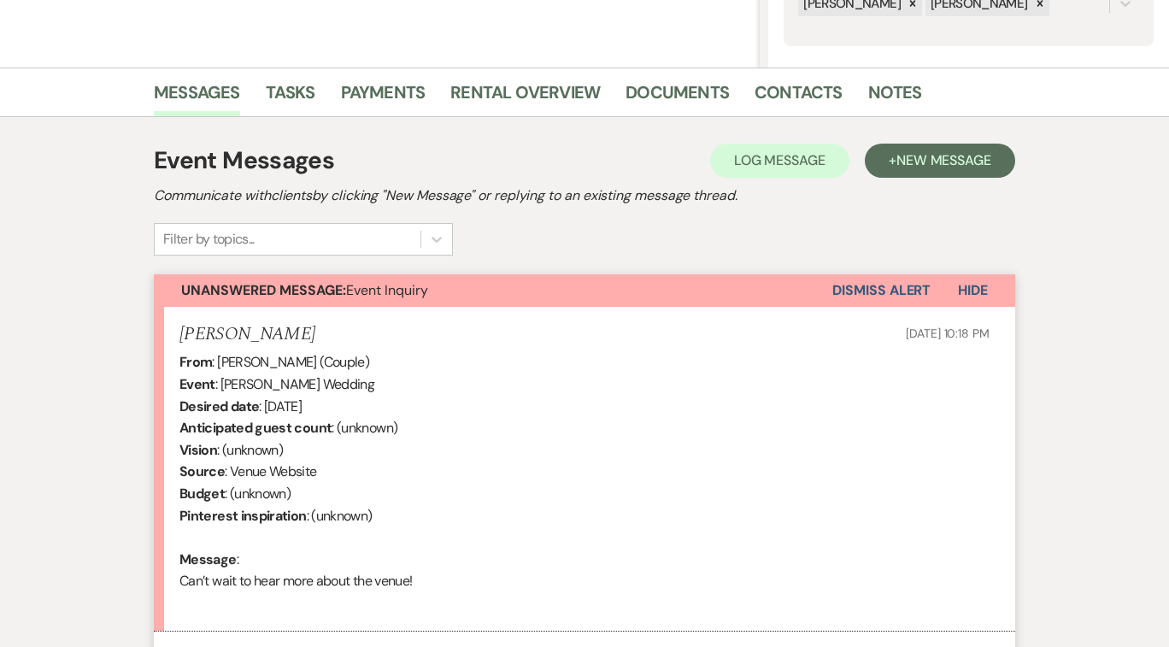
scroll to position [529, 0]
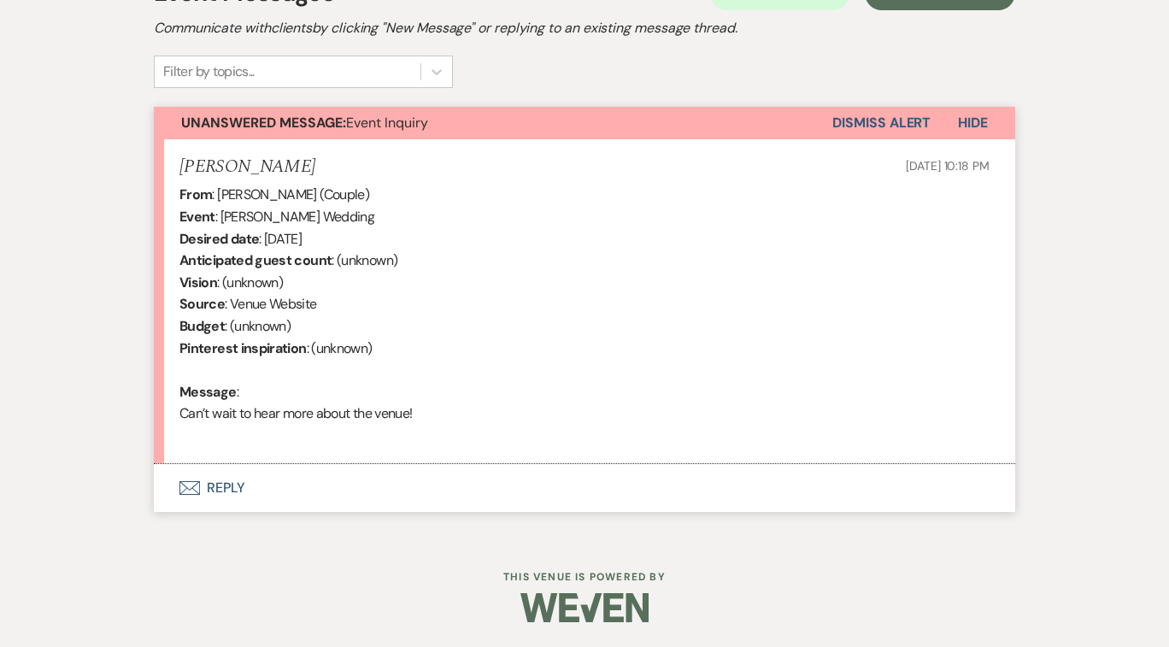
click at [226, 485] on button "Envelope Reply" at bounding box center [584, 488] width 861 height 48
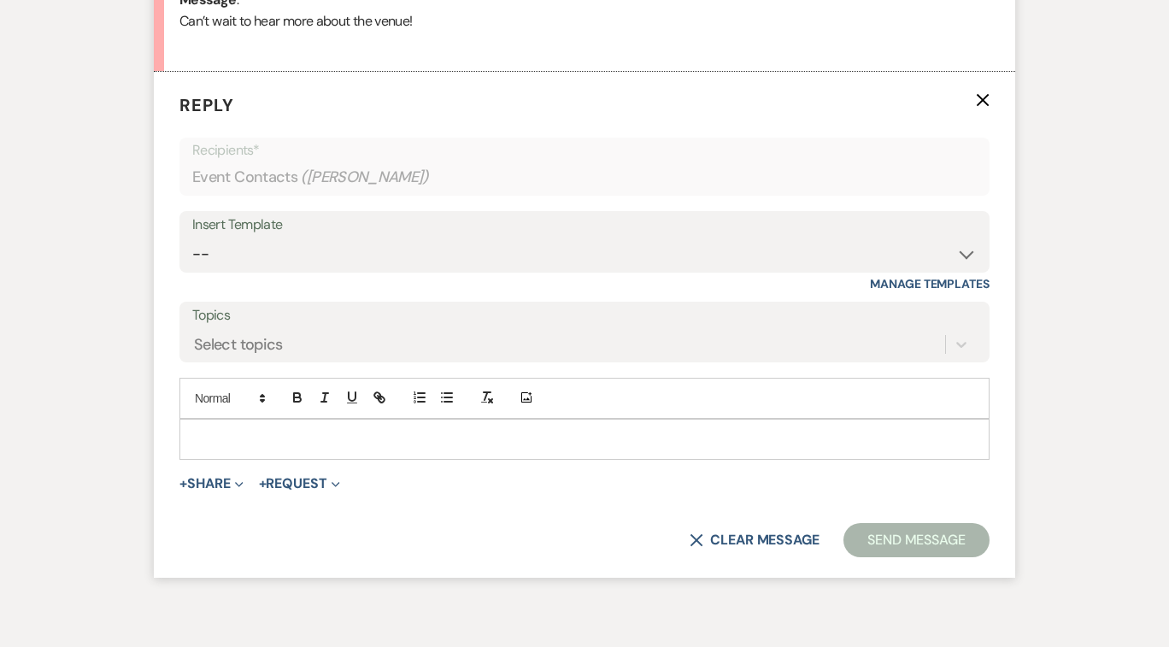
scroll to position [921, 0]
click at [963, 254] on select "-- Payment Past Due Rental Agreement and First Payment Urban Daisy Initial Resp…" at bounding box center [584, 254] width 784 height 33
select select "1243"
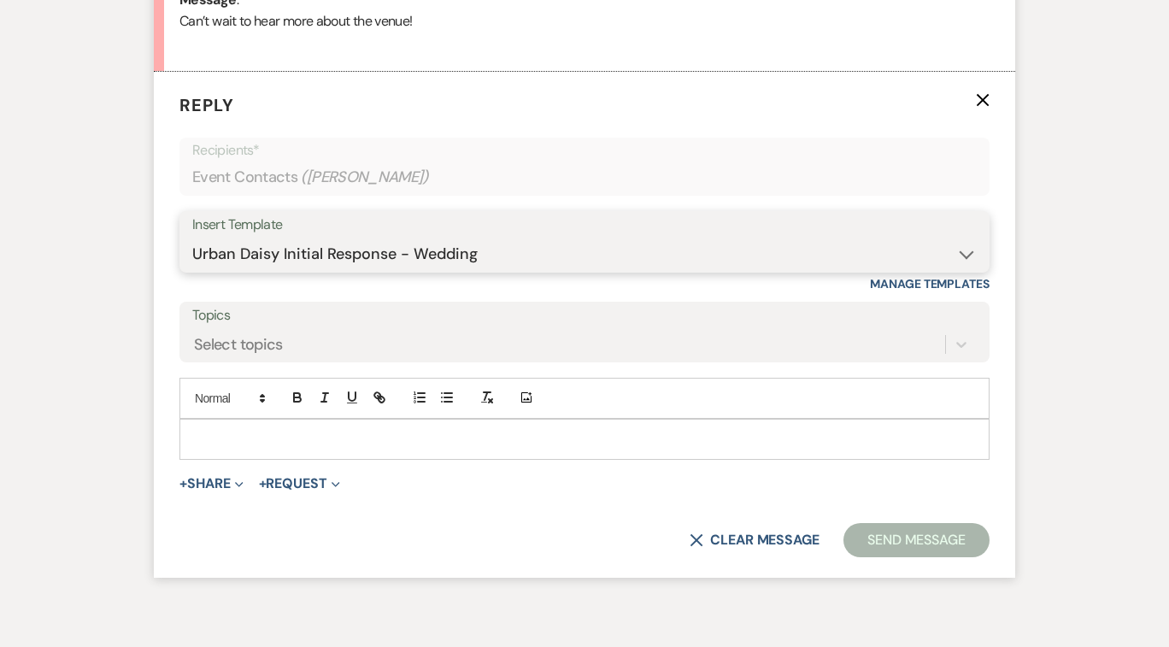
click at [192, 238] on select "-- Payment Past Due Rental Agreement and First Payment Urban Daisy Initial Resp…" at bounding box center [584, 254] width 784 height 33
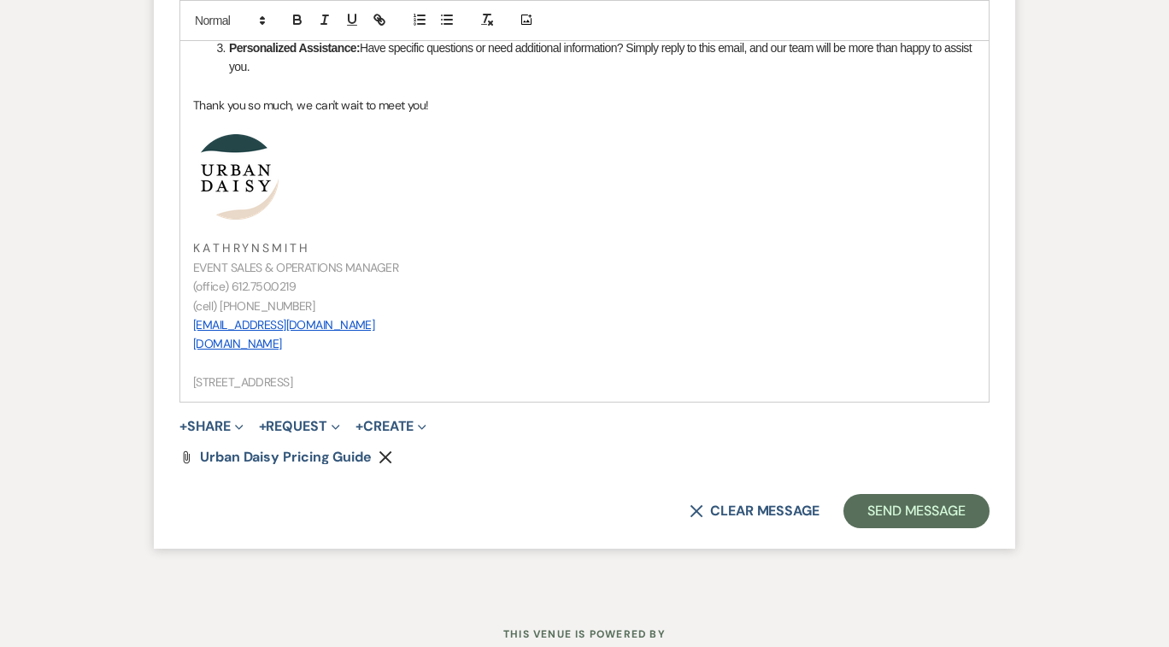
scroll to position [1961, 0]
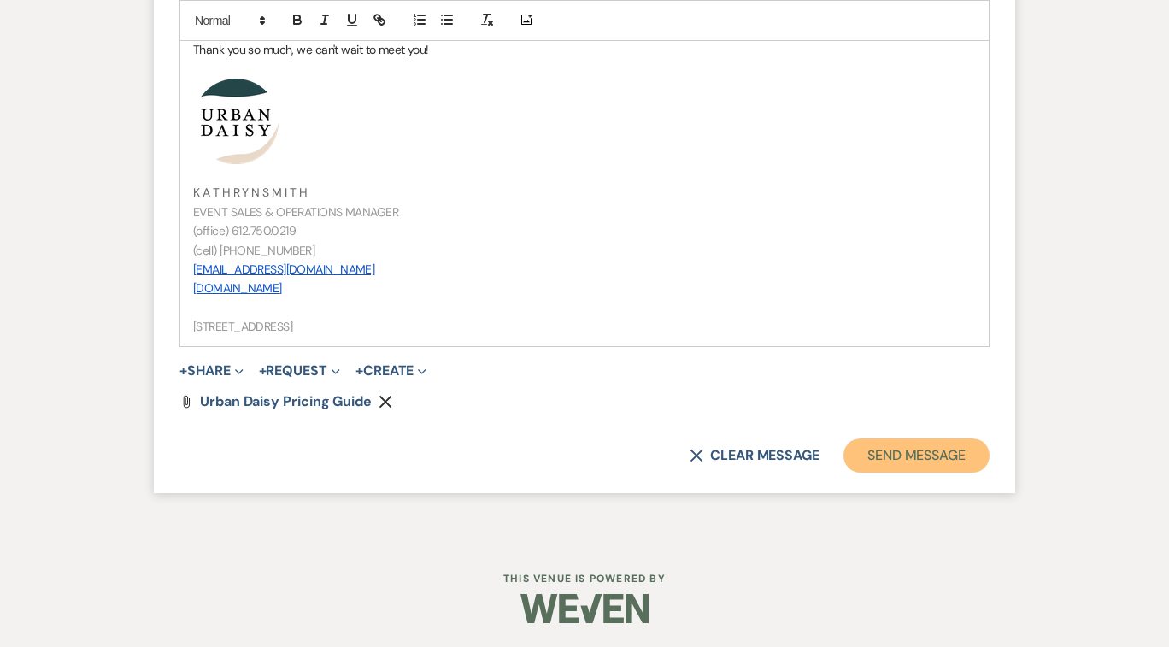
click at [938, 456] on button "Send Message" at bounding box center [916, 455] width 146 height 34
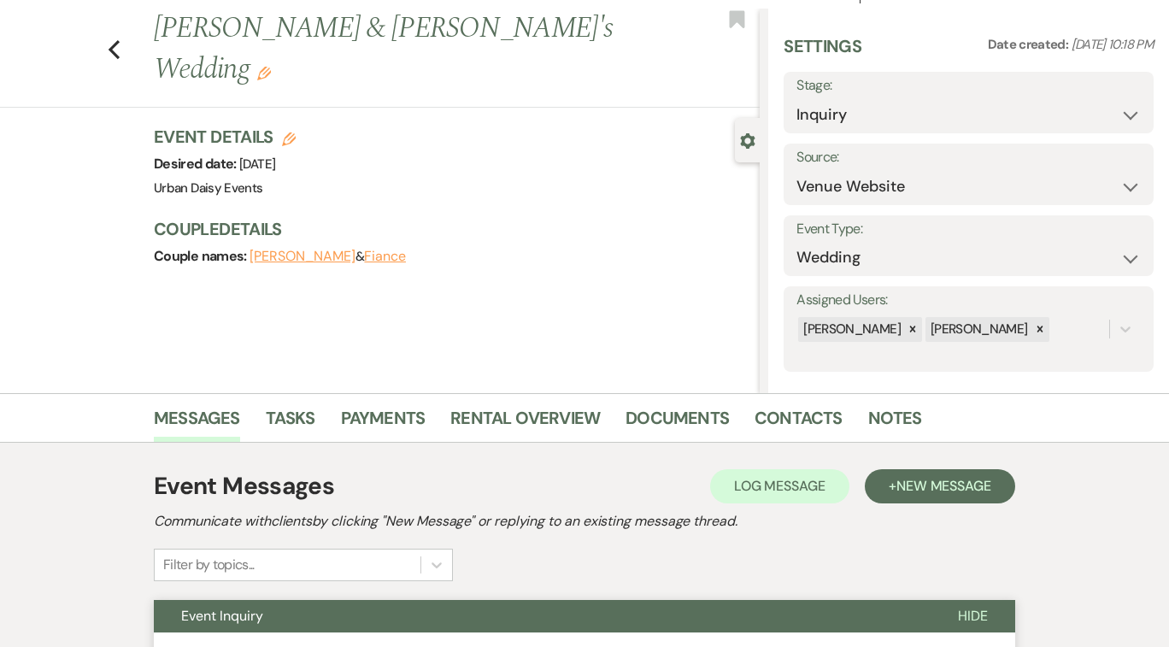
scroll to position [0, 0]
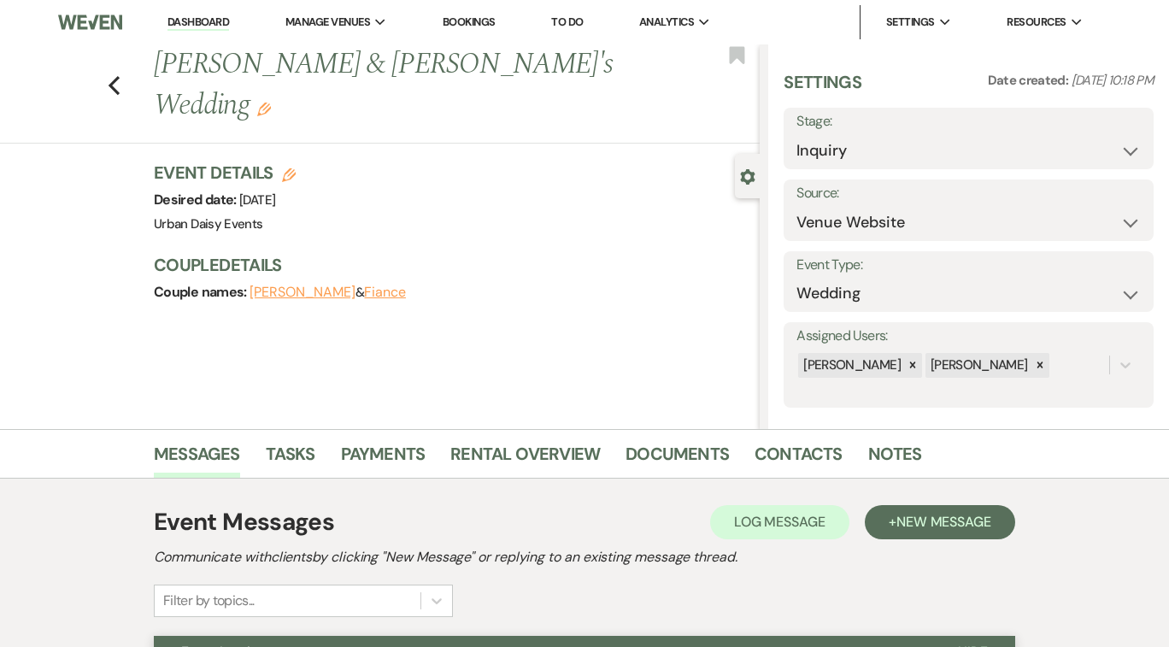
click at [191, 21] on link "Dashboard" at bounding box center [198, 23] width 62 height 16
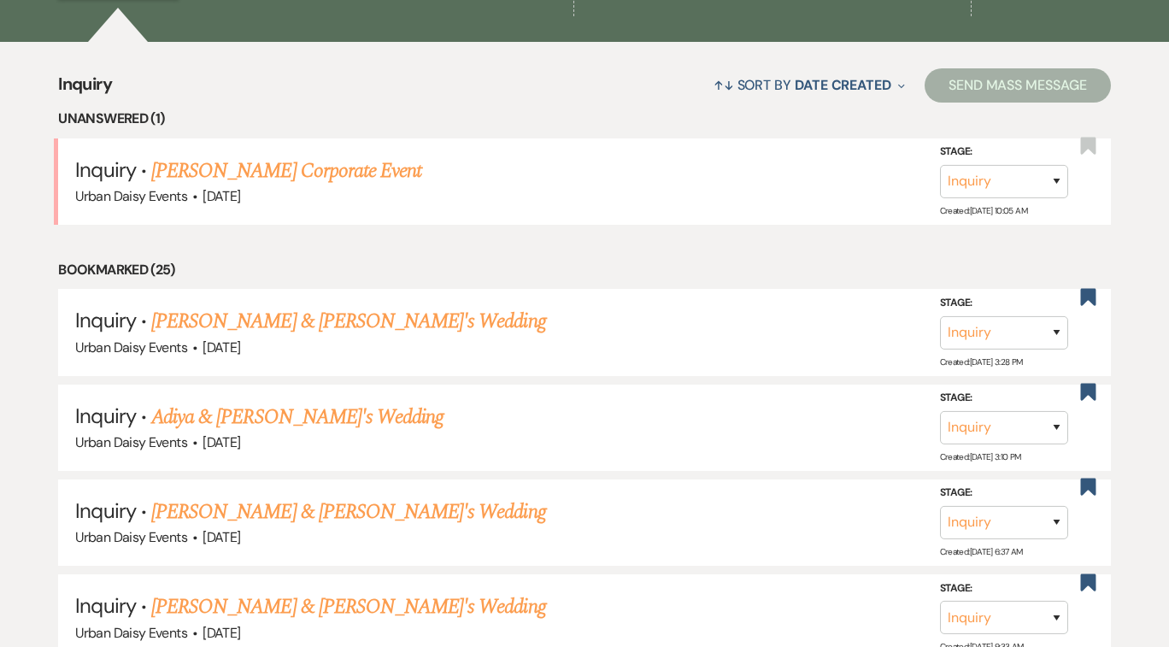
scroll to position [640, 0]
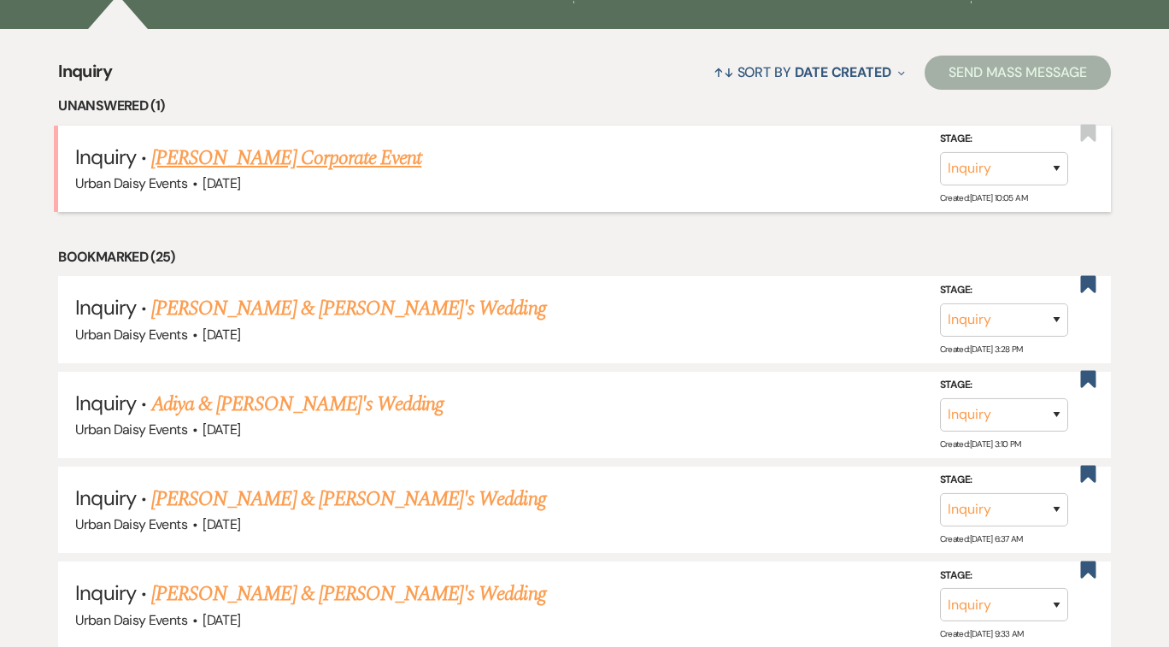
click at [271, 153] on link "[PERSON_NAME] Corporate Event" at bounding box center [286, 158] width 270 height 31
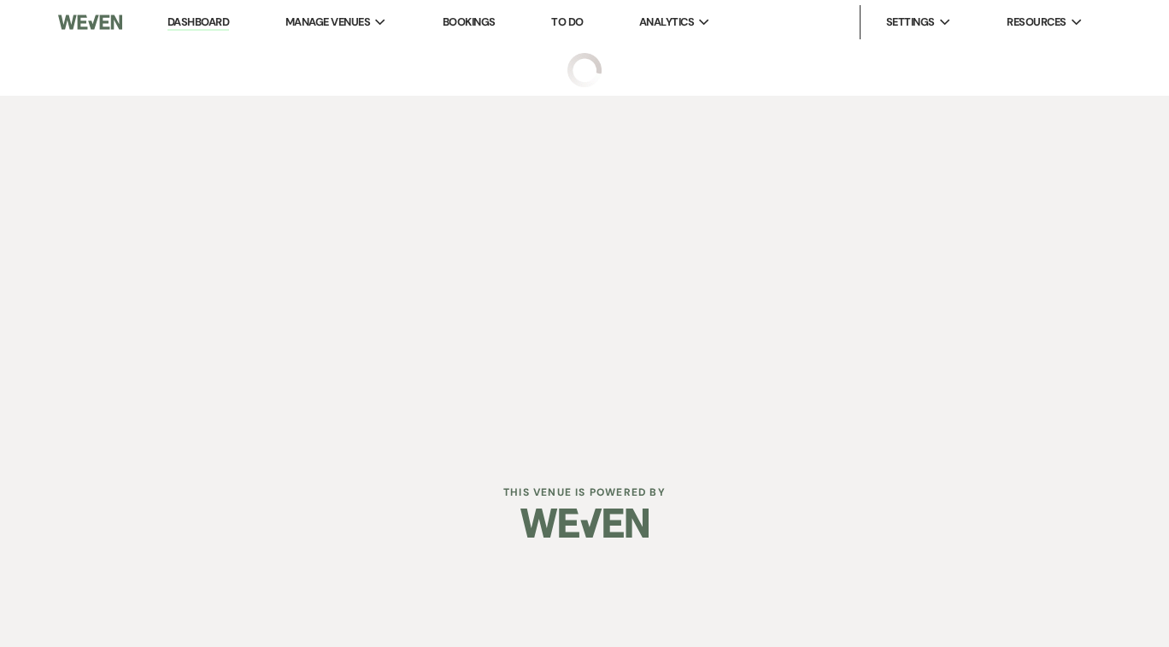
select select "5"
select select "9"
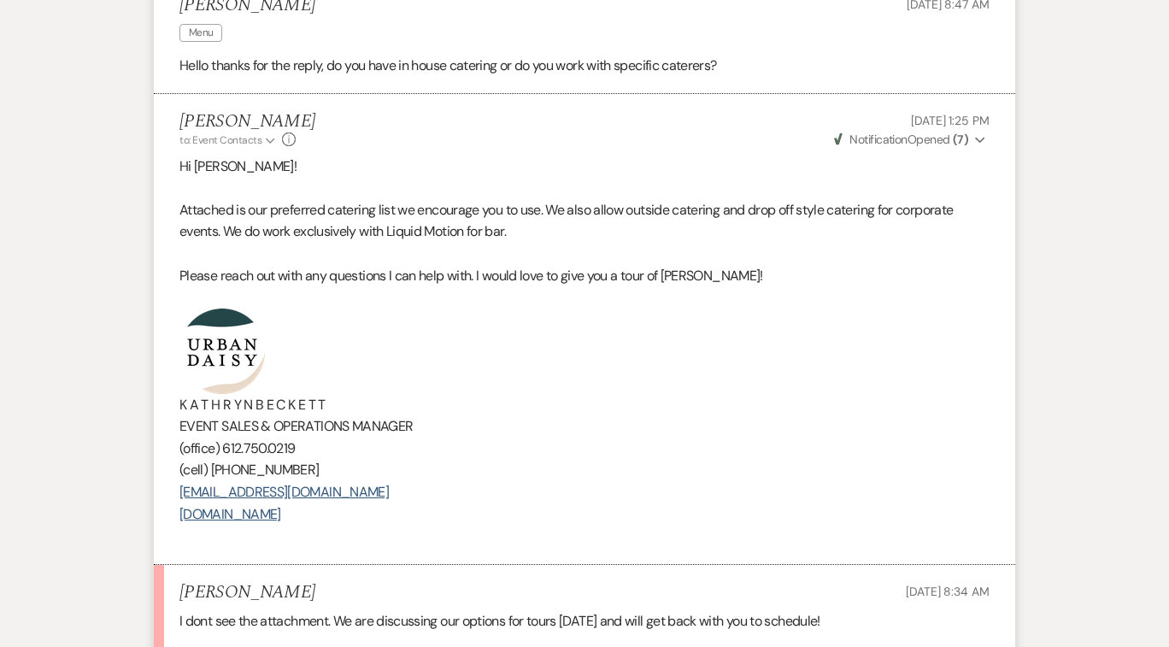
scroll to position [2236, 0]
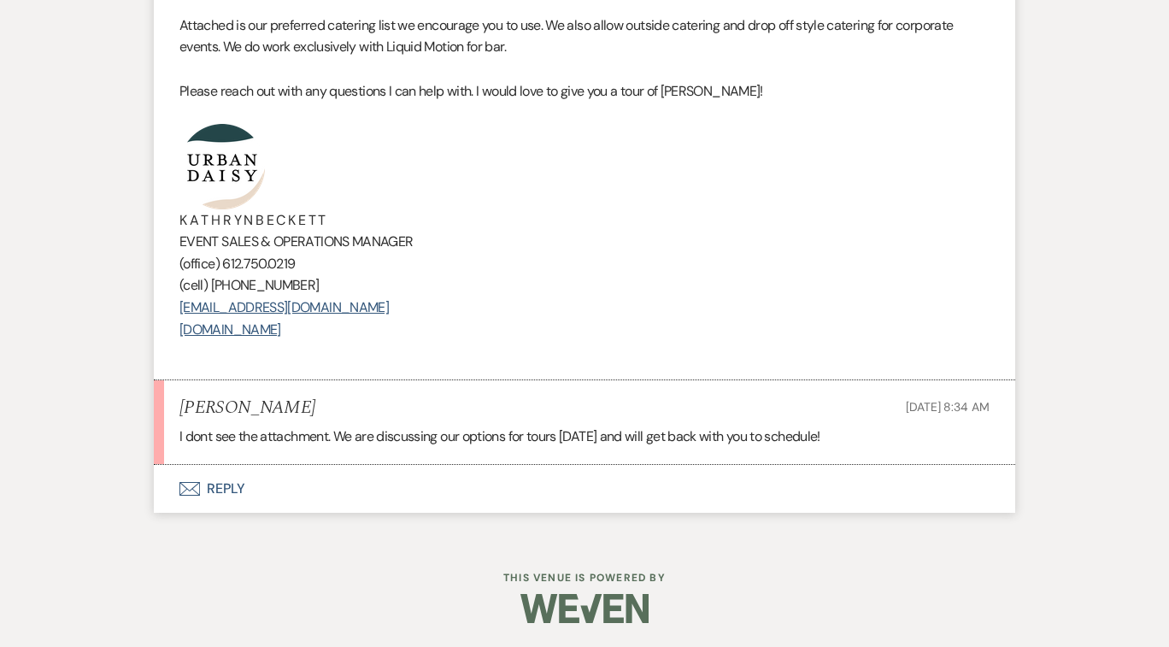
click at [221, 488] on button "Envelope Reply" at bounding box center [584, 489] width 861 height 48
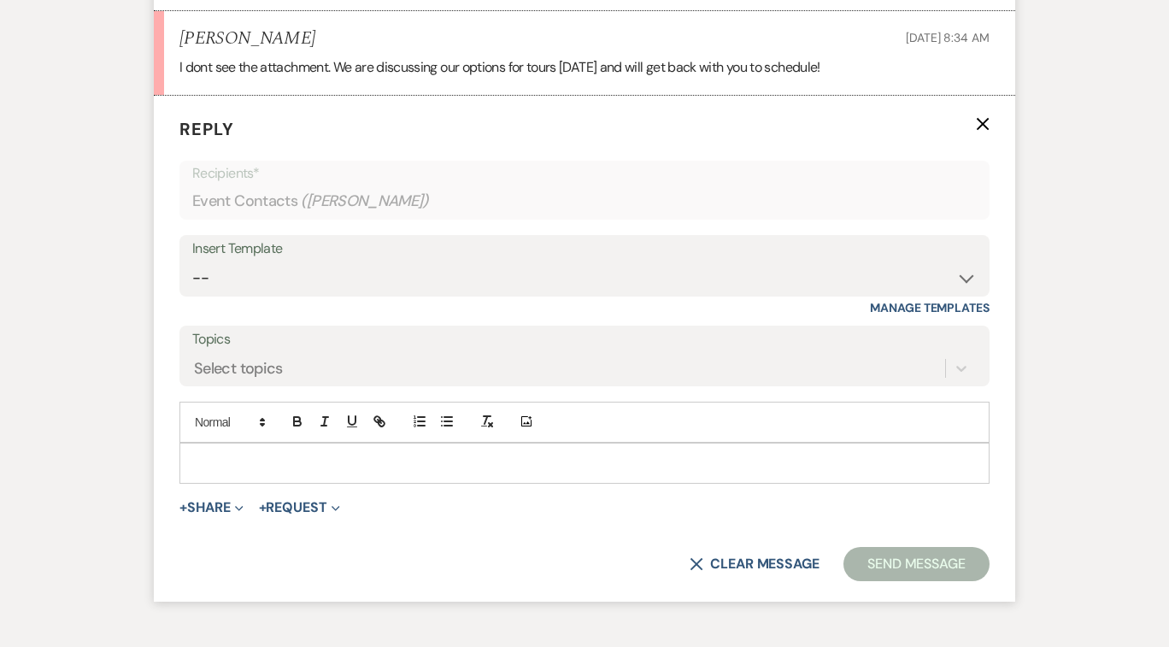
scroll to position [2629, 0]
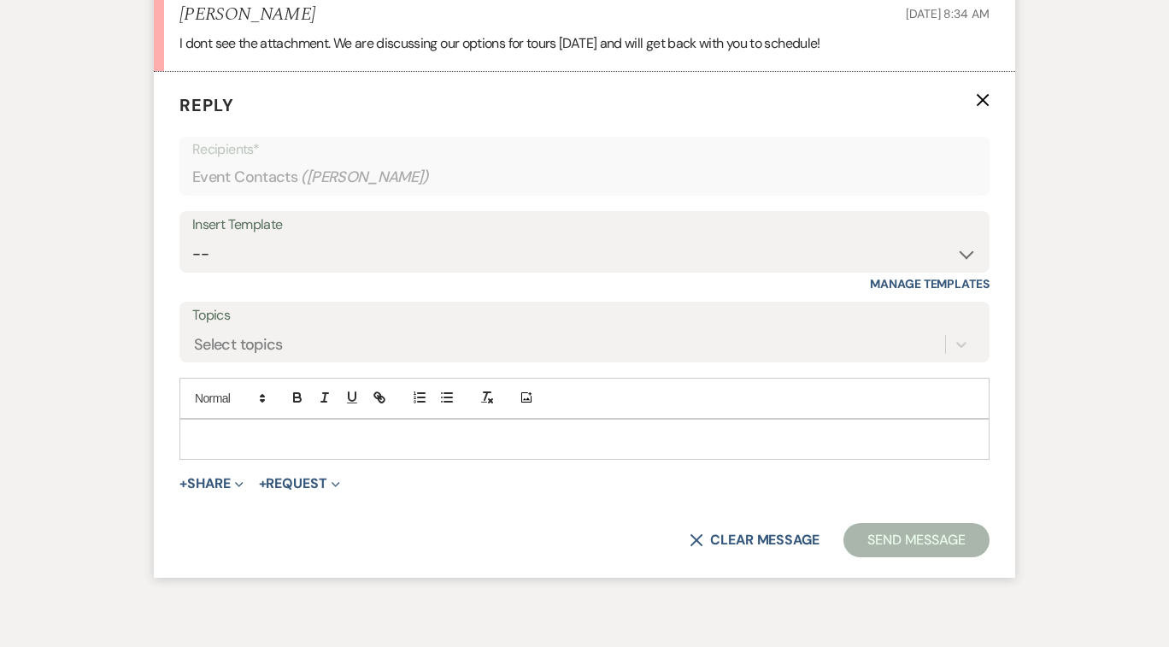
click at [221, 430] on p at bounding box center [584, 439] width 783 height 19
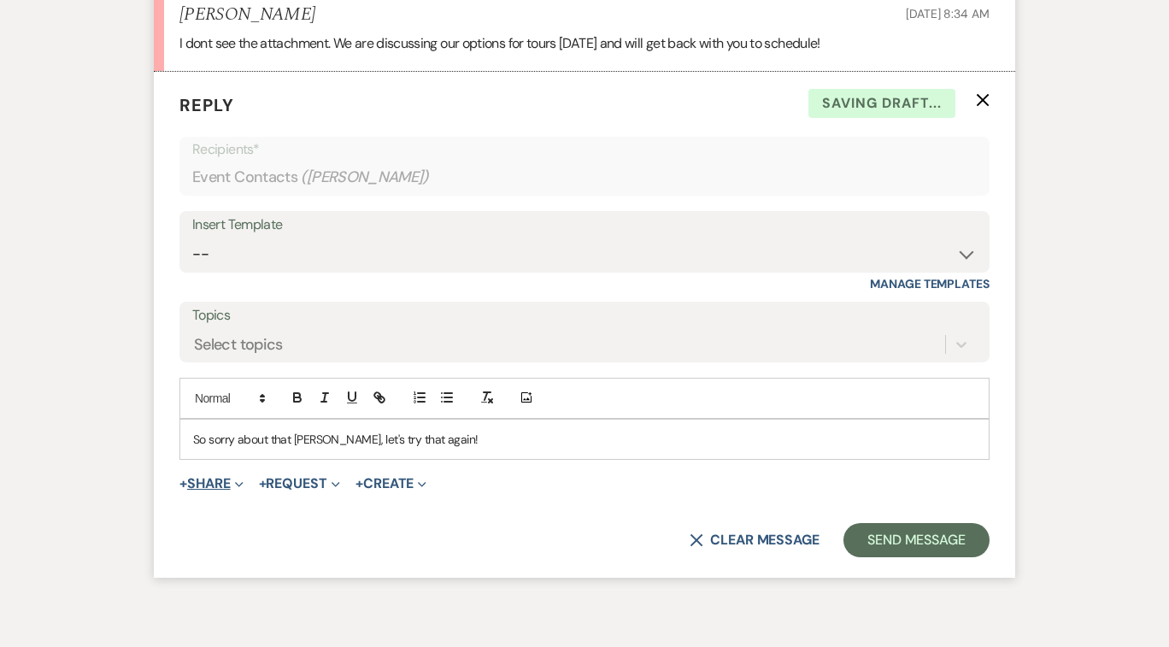
click at [239, 483] on icon "Expand" at bounding box center [239, 484] width 9 height 9
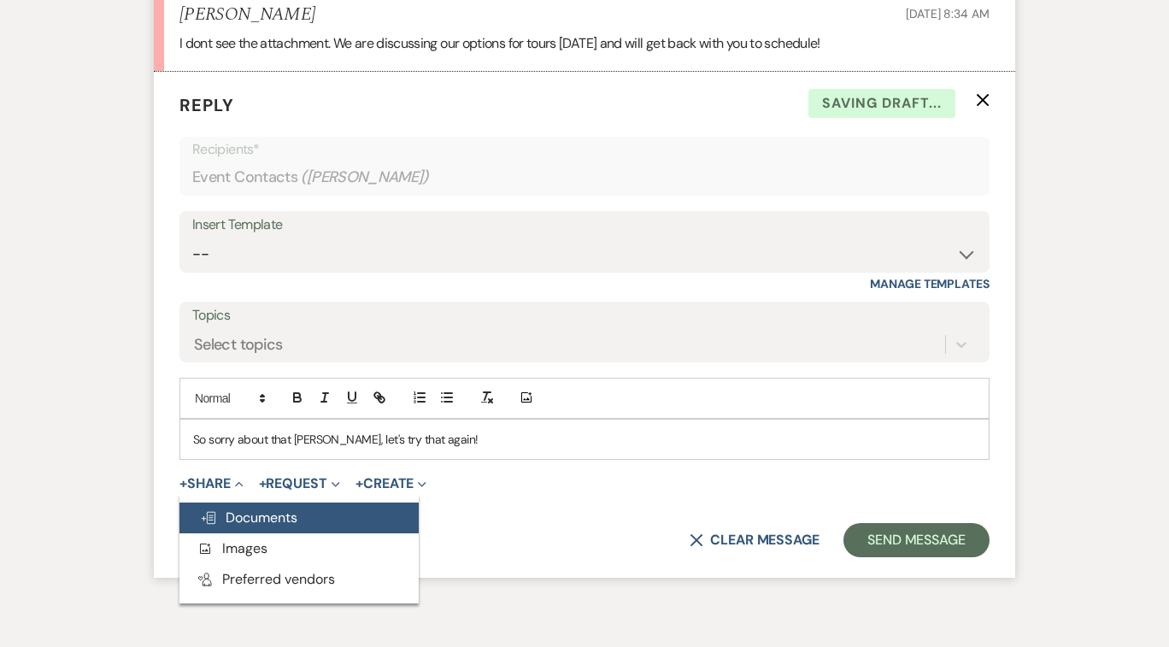
click at [241, 523] on span "Doc Upload Documents" at bounding box center [248, 517] width 97 height 18
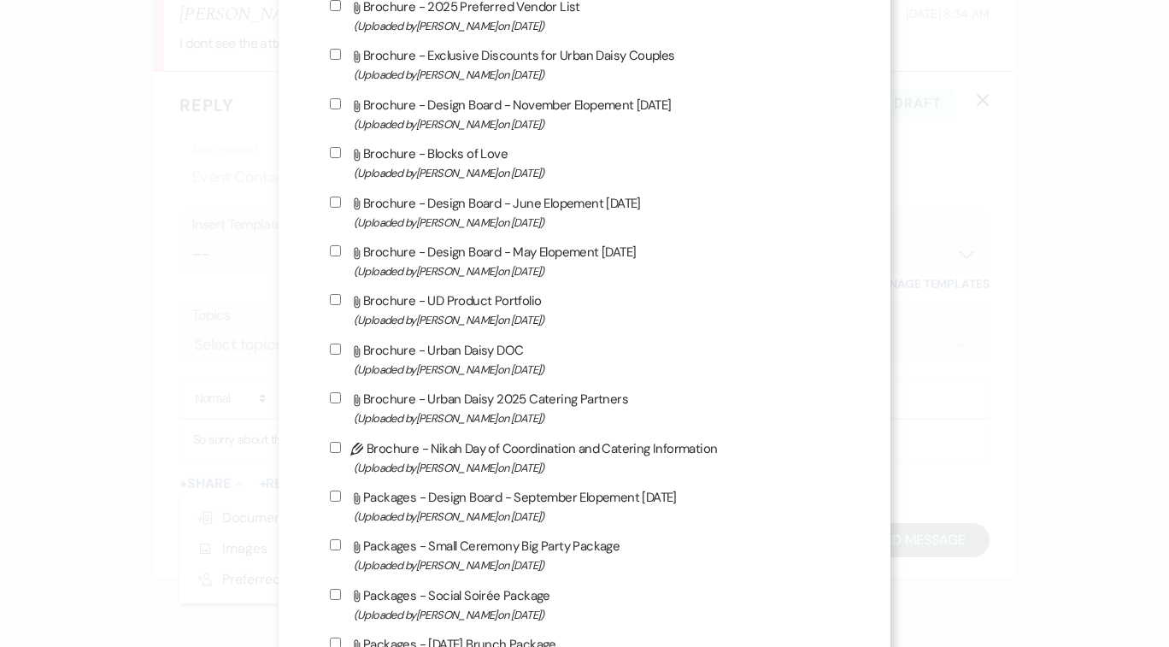
scroll to position [1097, 0]
click at [341, 403] on input "Attach File Brochure - Urban Daisy 2025 Catering Partners (Uploaded by [PERSON_…" at bounding box center [335, 397] width 11 height 11
checkbox input "true"
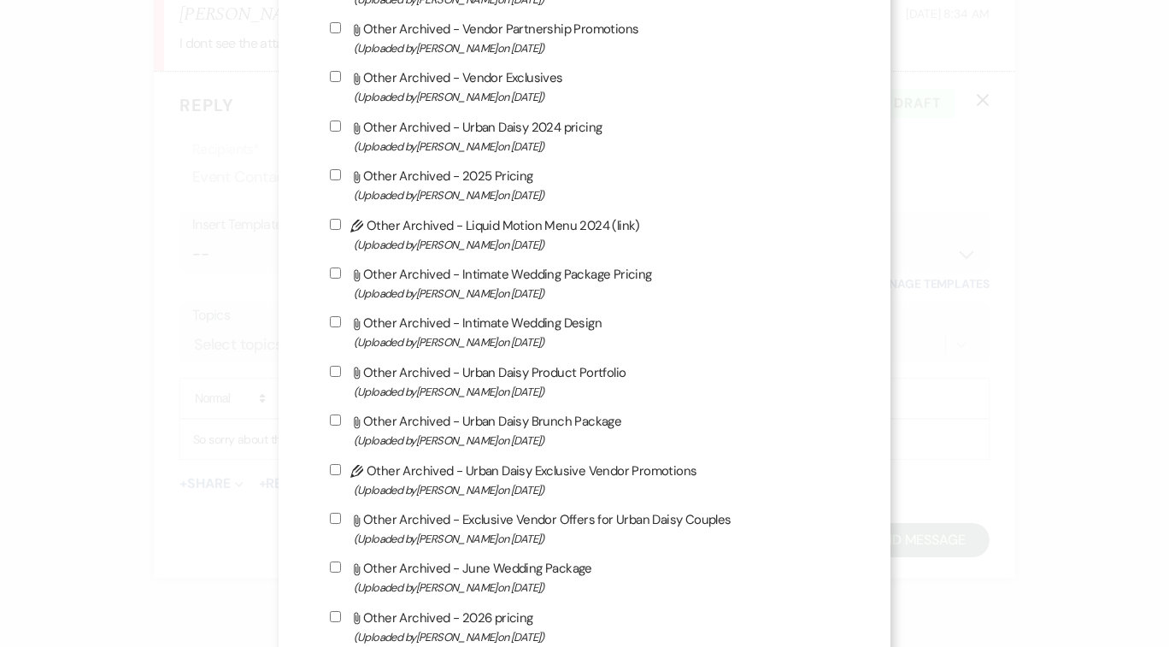
scroll to position [2838, 0]
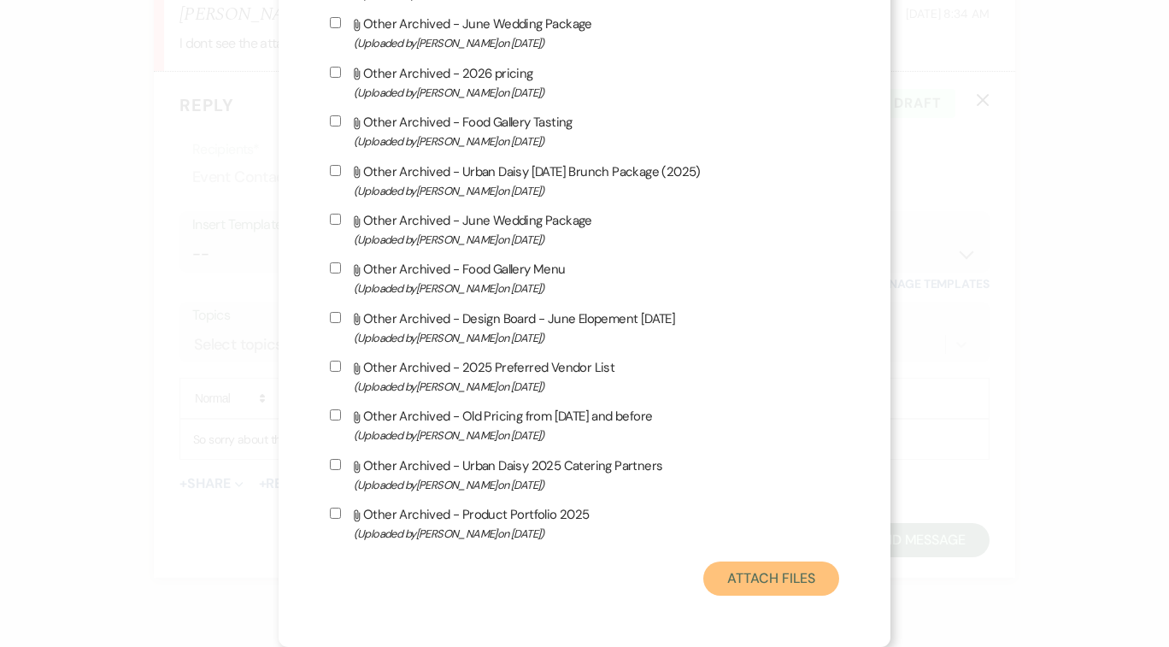
click at [727, 583] on button "Attach Files" at bounding box center [771, 578] width 136 height 34
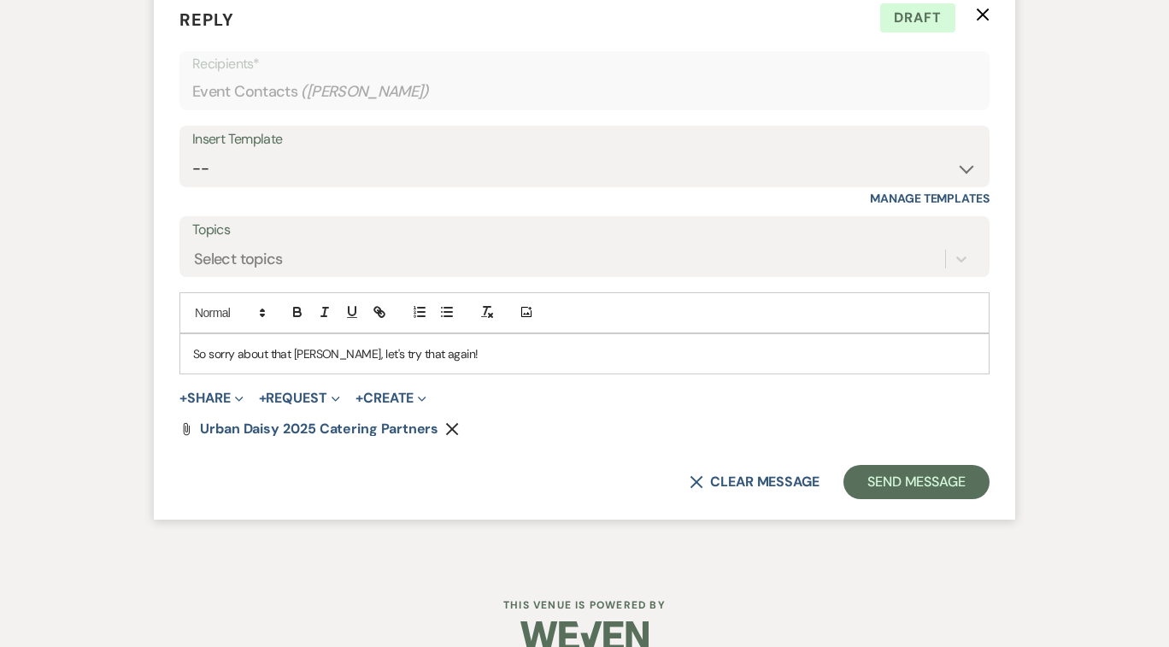
scroll to position [2741, 0]
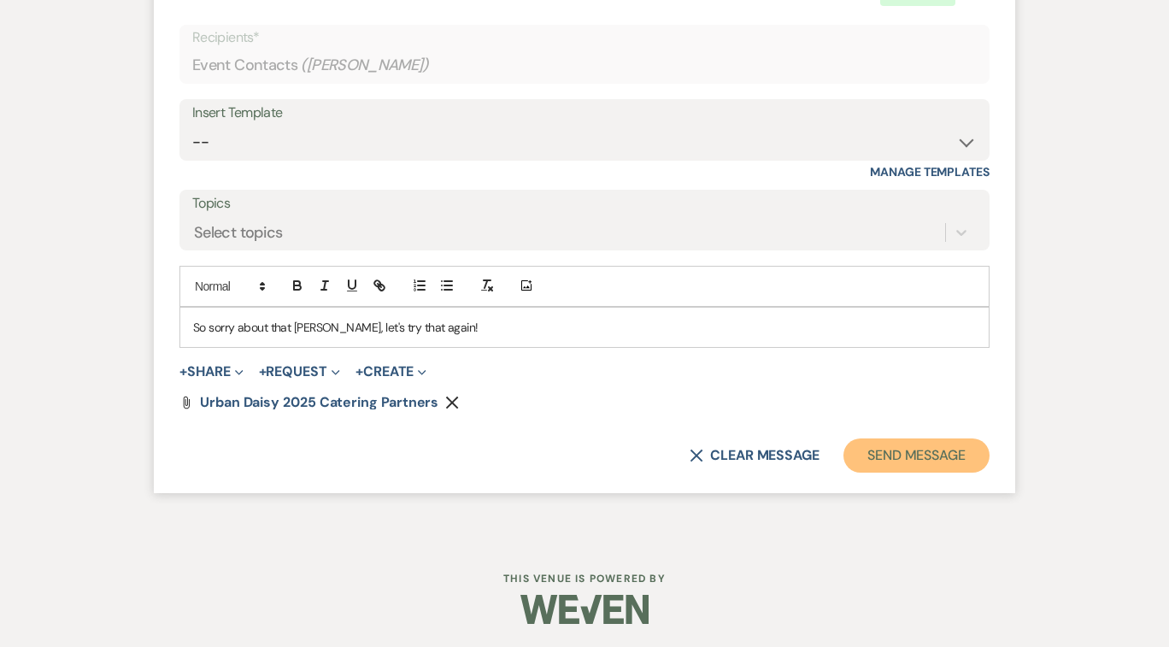
click at [867, 446] on button "Send Message" at bounding box center [916, 455] width 146 height 34
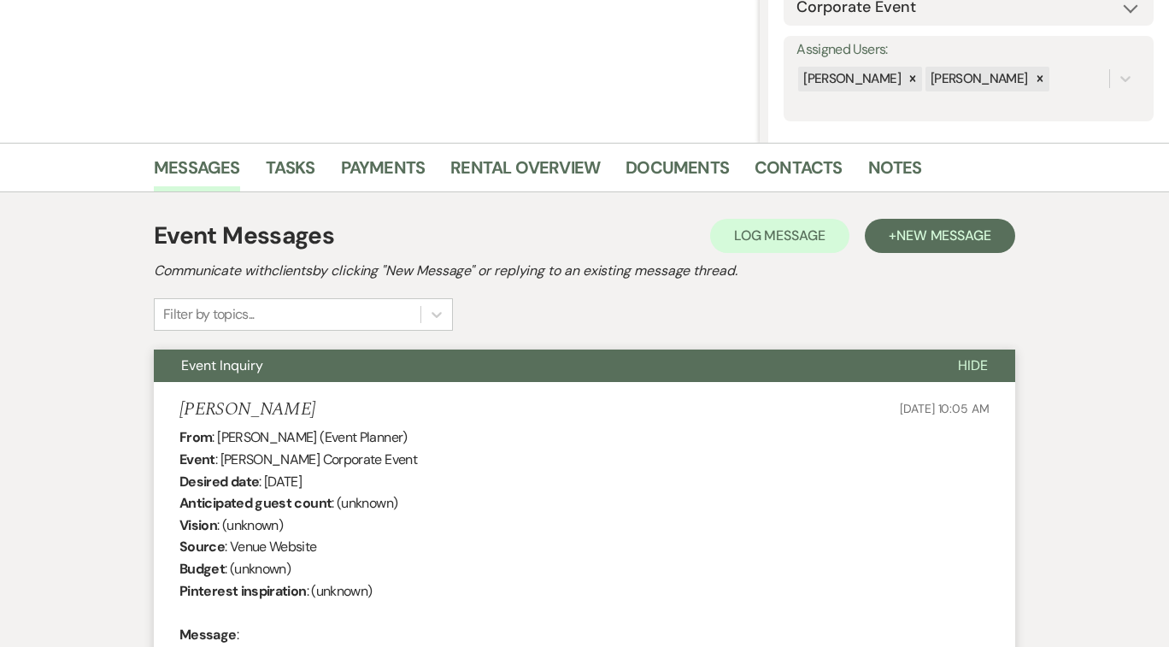
scroll to position [0, 0]
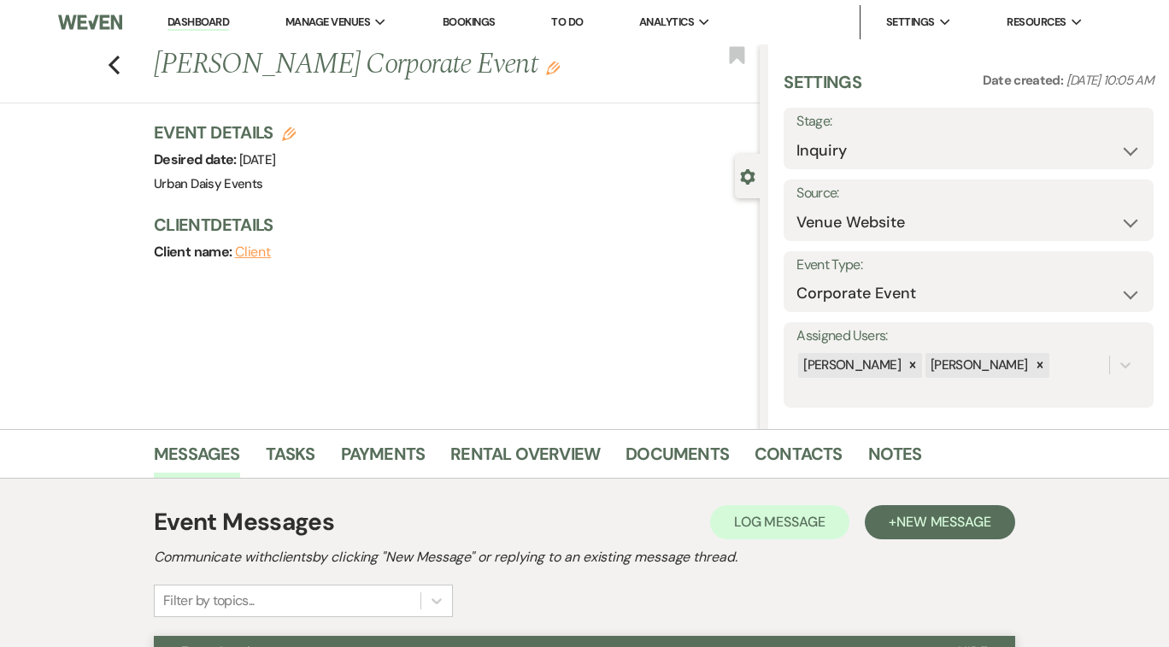
click at [217, 18] on link "Dashboard" at bounding box center [198, 23] width 62 height 16
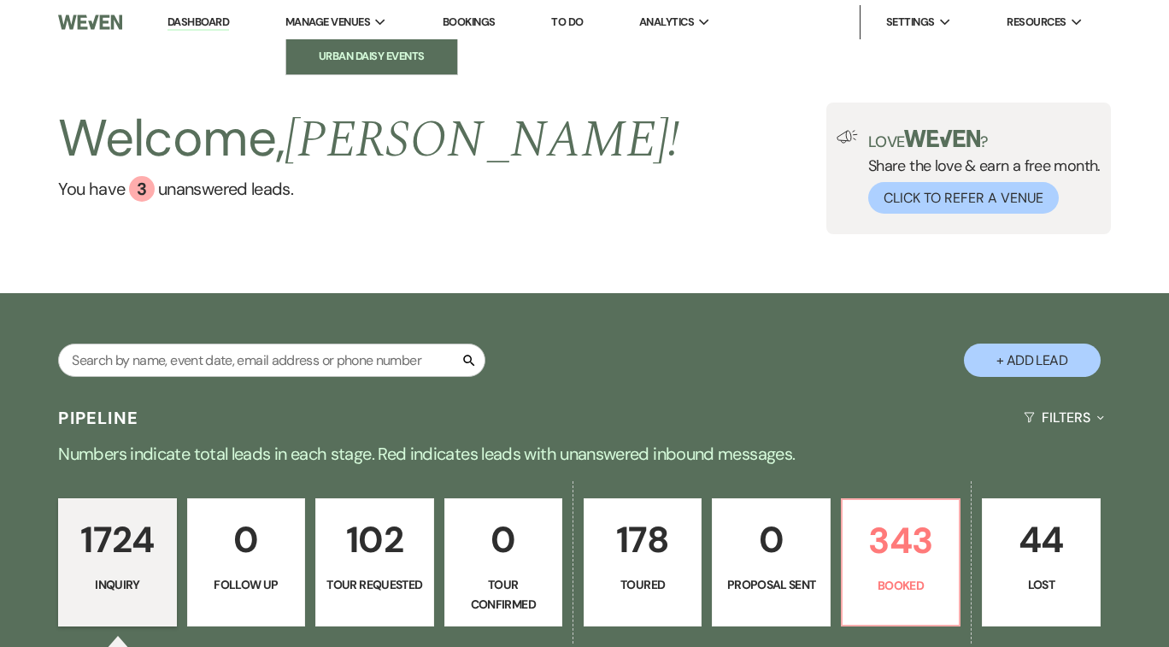
click at [373, 50] on li "Urban Daisy Events" at bounding box center [372, 56] width 154 height 17
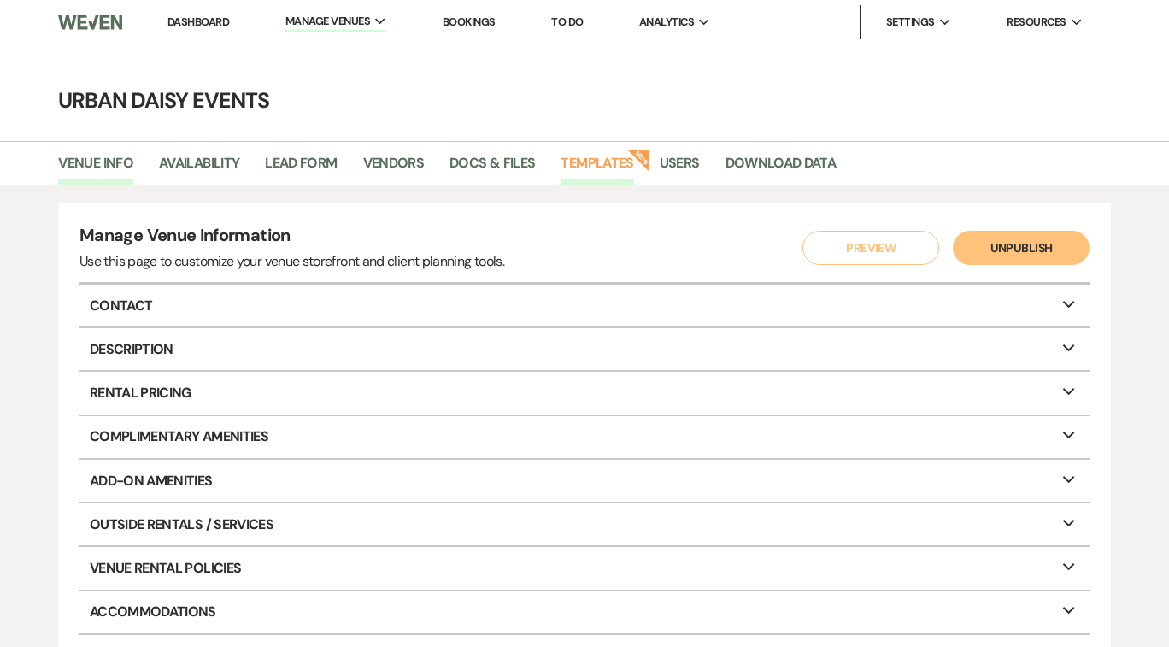
click at [604, 162] on link "Templates" at bounding box center [597, 168] width 73 height 32
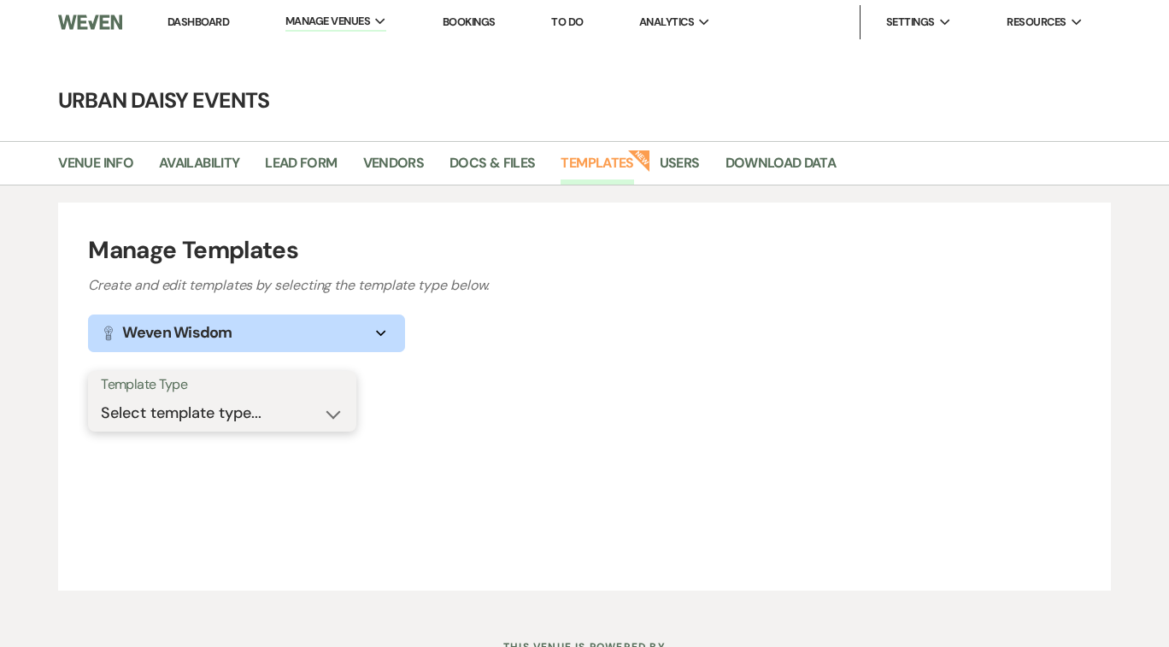
click at [333, 417] on select "Select template type... Task List Message Templates Payment Plan Inventory Item…" at bounding box center [222, 412] width 243 height 33
select select "Message Templates"
click at [101, 396] on select "Select template type... Task List Message Templates Payment Plan Inventory Item…" at bounding box center [222, 412] width 243 height 33
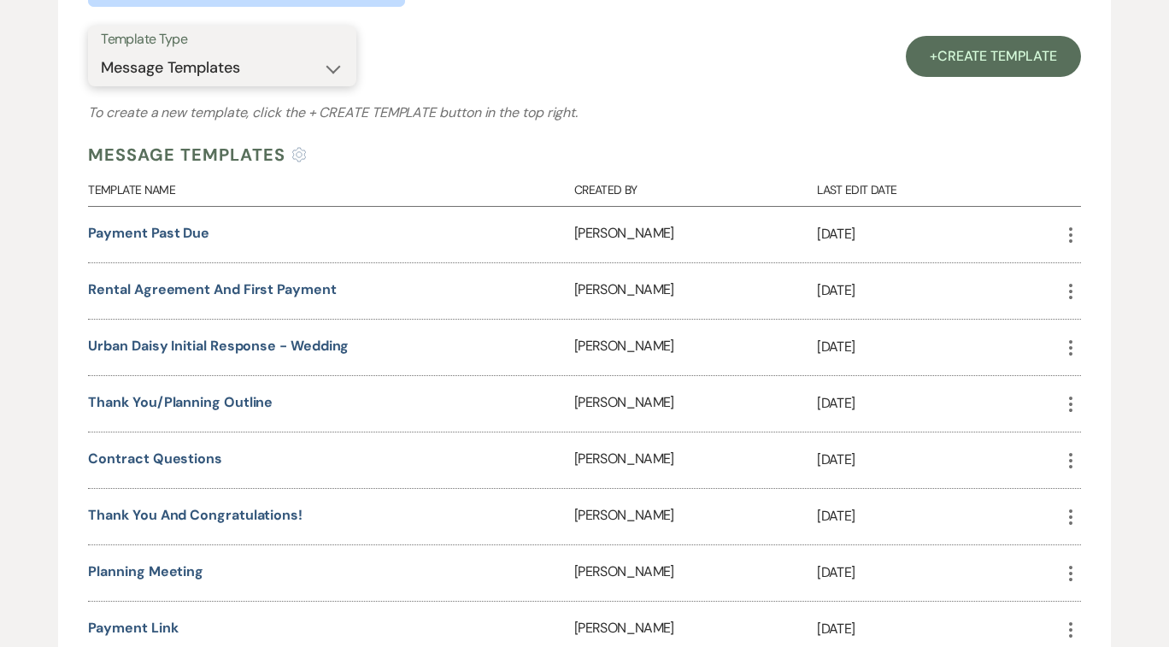
scroll to position [421, 0]
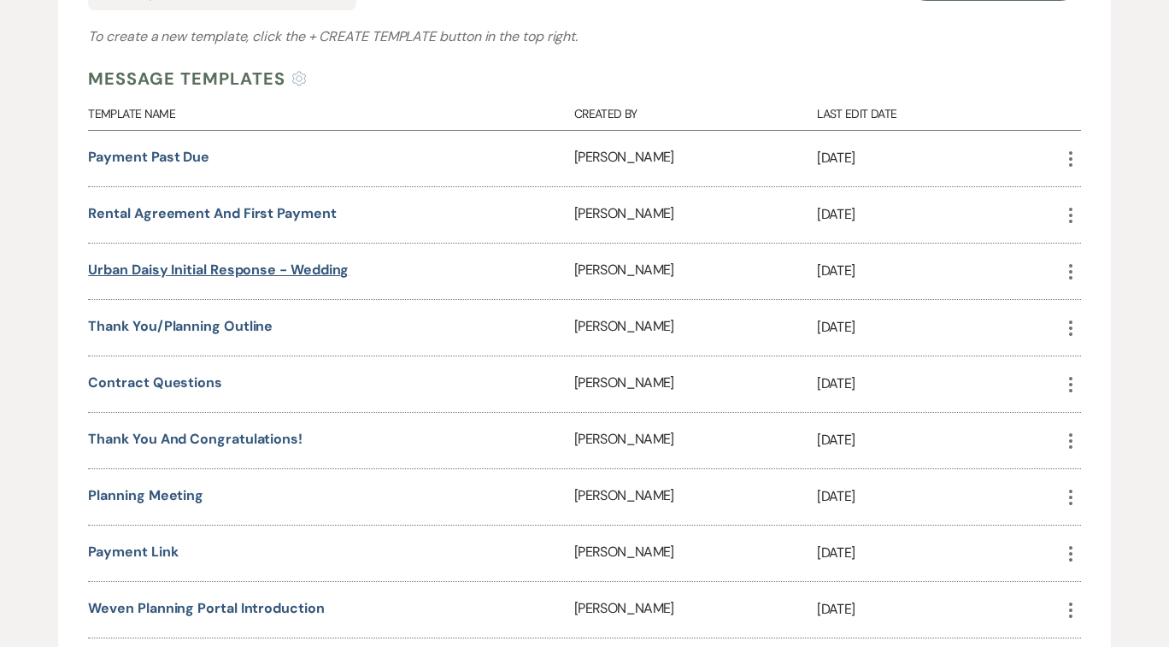
click at [304, 267] on link "Urban Daisy Initial Response - Wedding" at bounding box center [218, 270] width 261 height 18
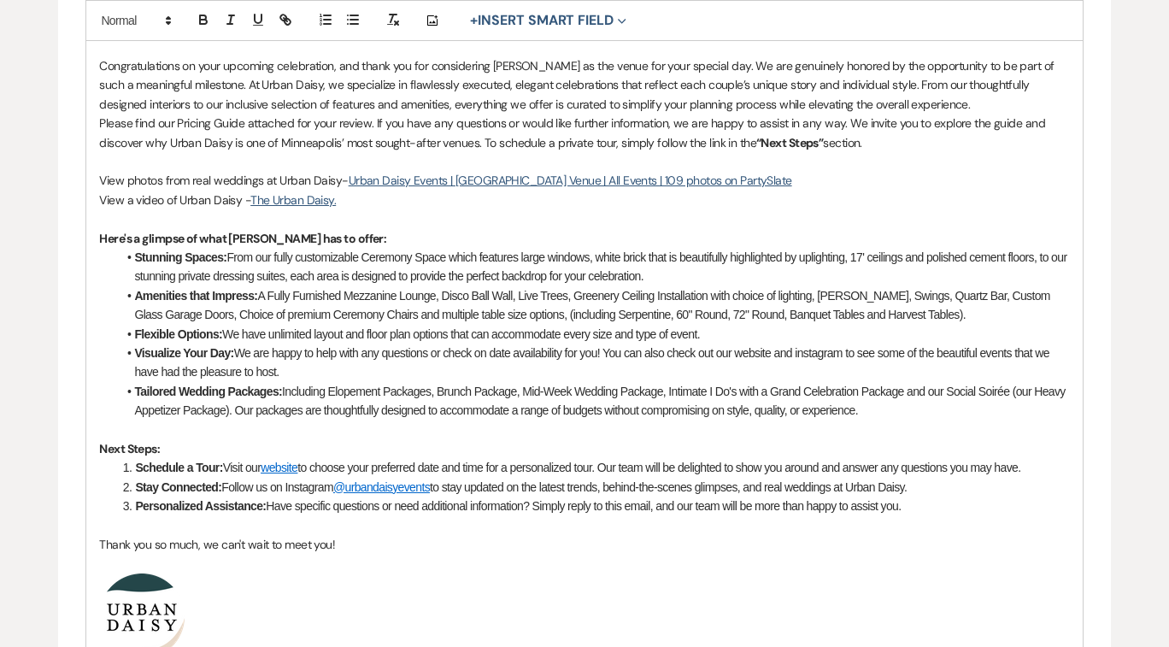
scroll to position [524, 0]
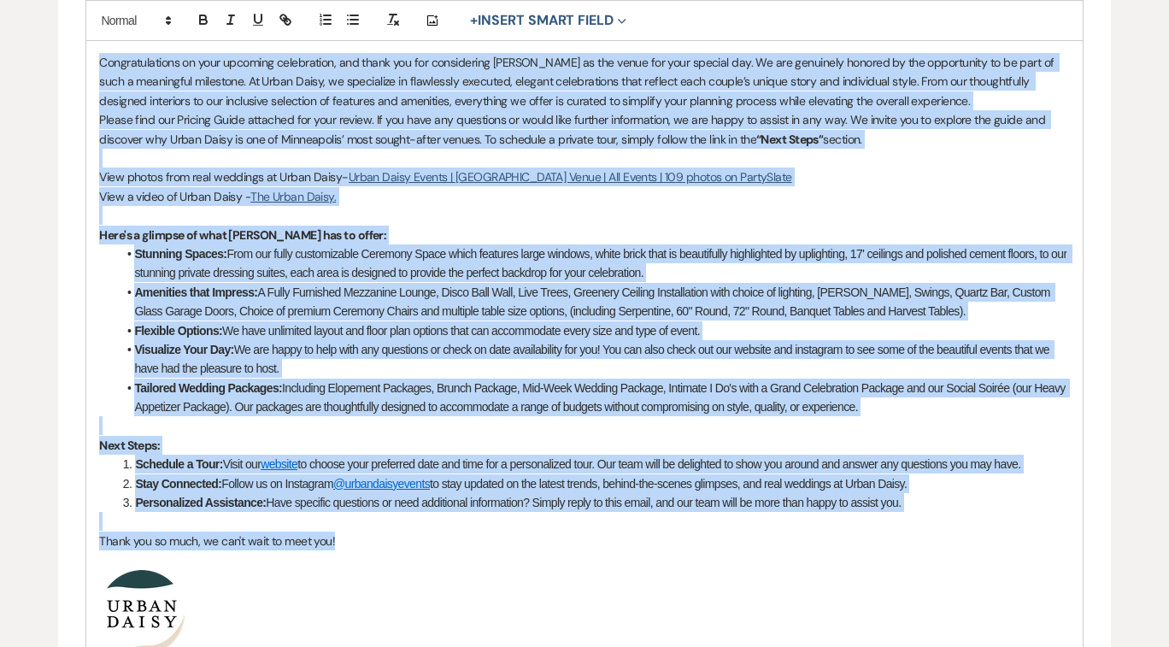
drag, startPoint x: 99, startPoint y: 61, endPoint x: 684, endPoint y: 544, distance: 758.7
click at [684, 544] on div "Hi {{clientFirstName}}! Congratulations on your upcoming celebration, and thank…" at bounding box center [584, 420] width 996 height 833
copy div "Congratulations on your upcoming celebration, and thank you for considering Urb…"
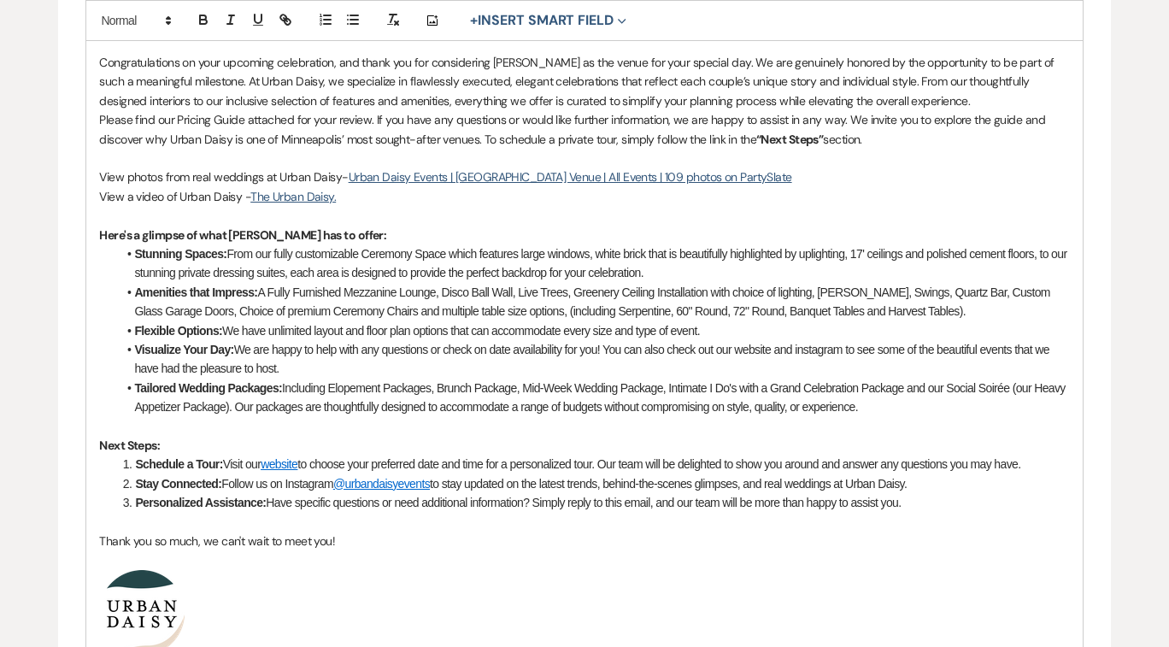
click at [40, 336] on div "Edit Message Template This template was created on Dec 20, 2022 * Required Temp…" at bounding box center [584, 346] width 1169 height 1447
